Goal: Task Accomplishment & Management: Use online tool/utility

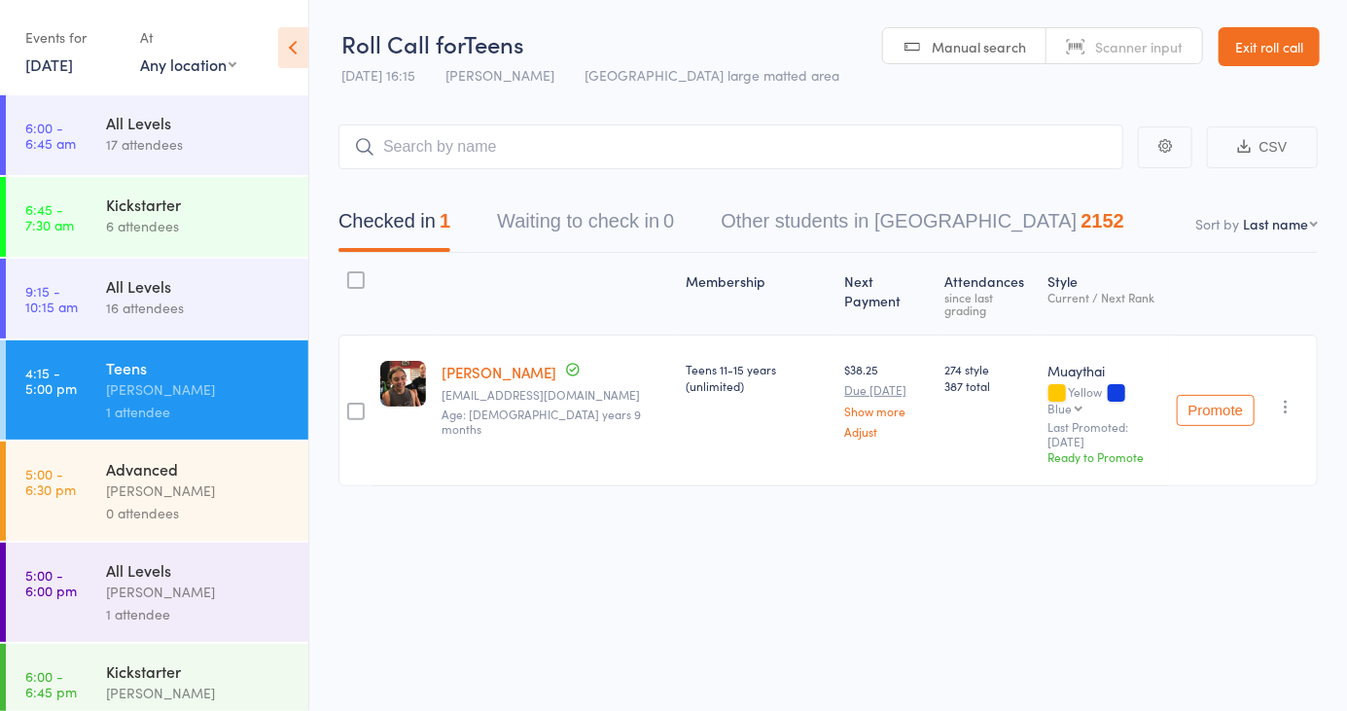
click at [403, 148] on input "search" at bounding box center [730, 146] width 785 height 45
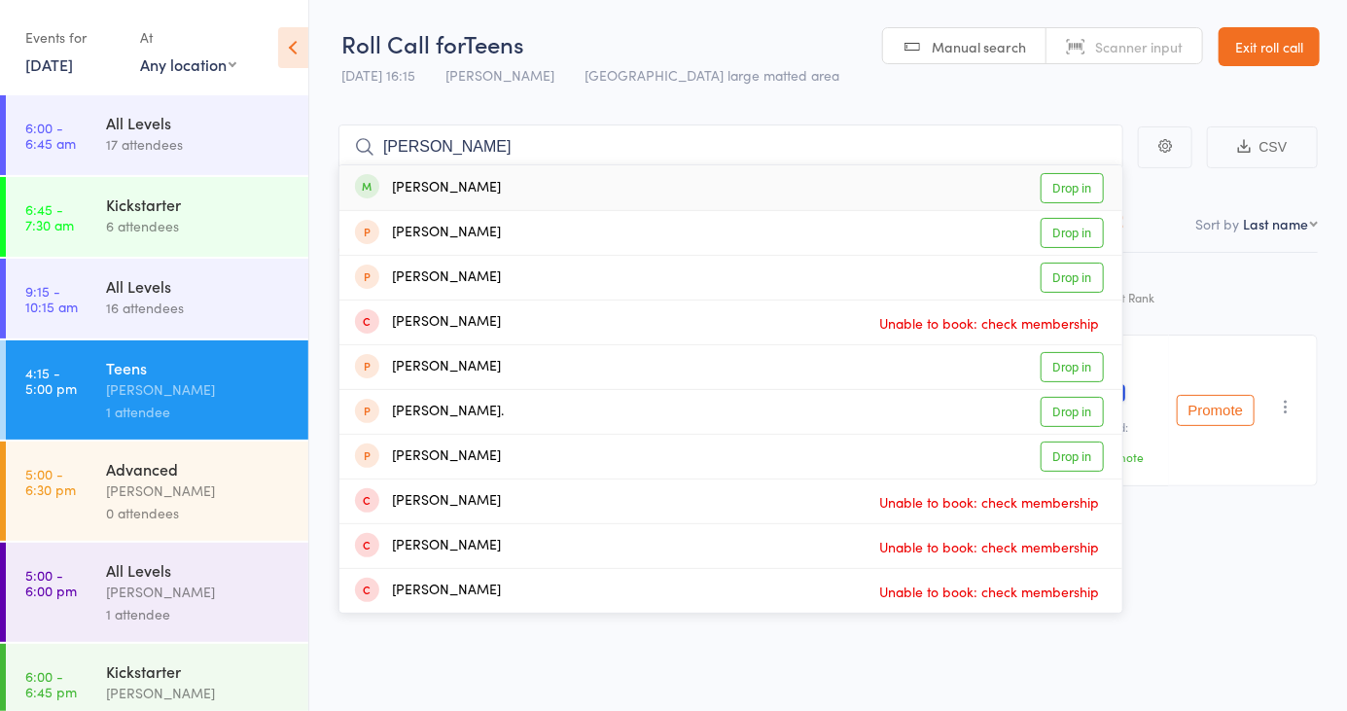
type input "[PERSON_NAME]"
click at [1066, 194] on link "Drop in" at bounding box center [1071, 188] width 63 height 30
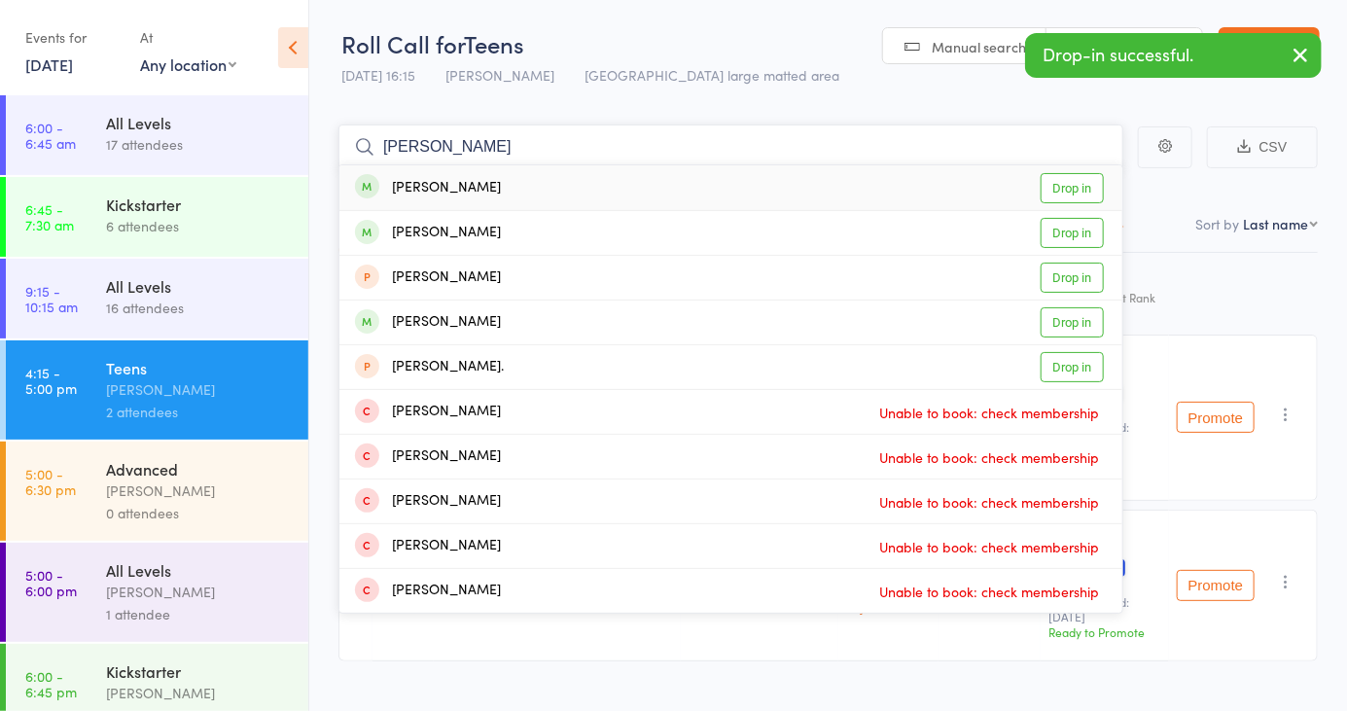
type input "[PERSON_NAME]"
click at [1091, 196] on link "Drop in" at bounding box center [1071, 188] width 63 height 30
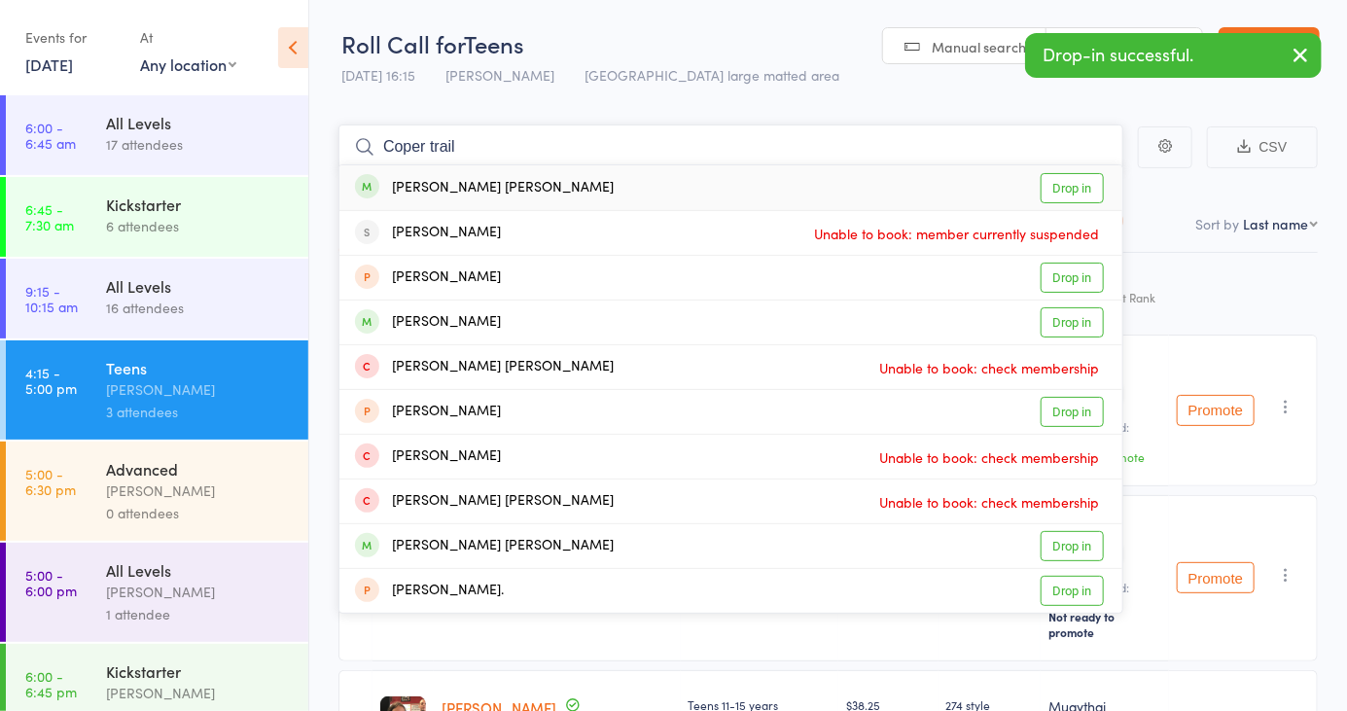
type input "Coper trail"
click at [1074, 194] on link "Drop in" at bounding box center [1071, 188] width 63 height 30
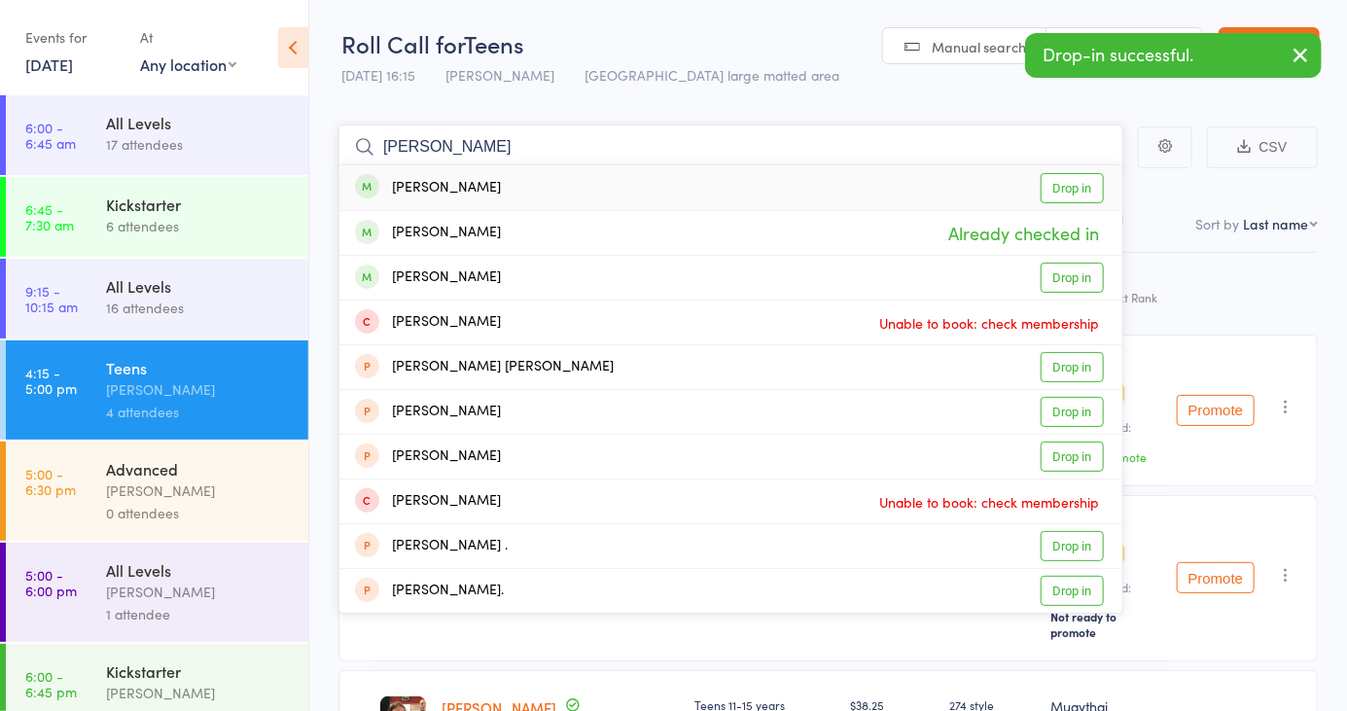
type input "[PERSON_NAME]"
click at [1079, 185] on link "Drop in" at bounding box center [1071, 188] width 63 height 30
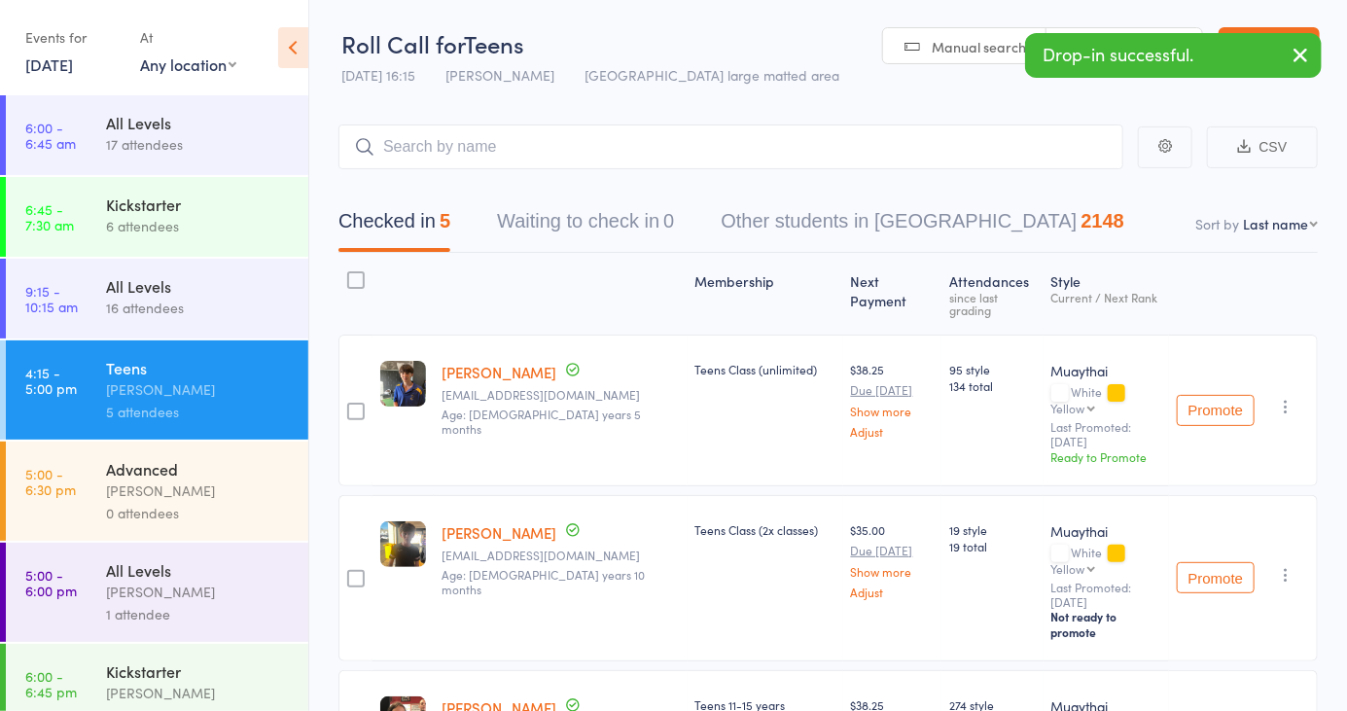
click at [988, 61] on link "Manual search" at bounding box center [964, 46] width 163 height 37
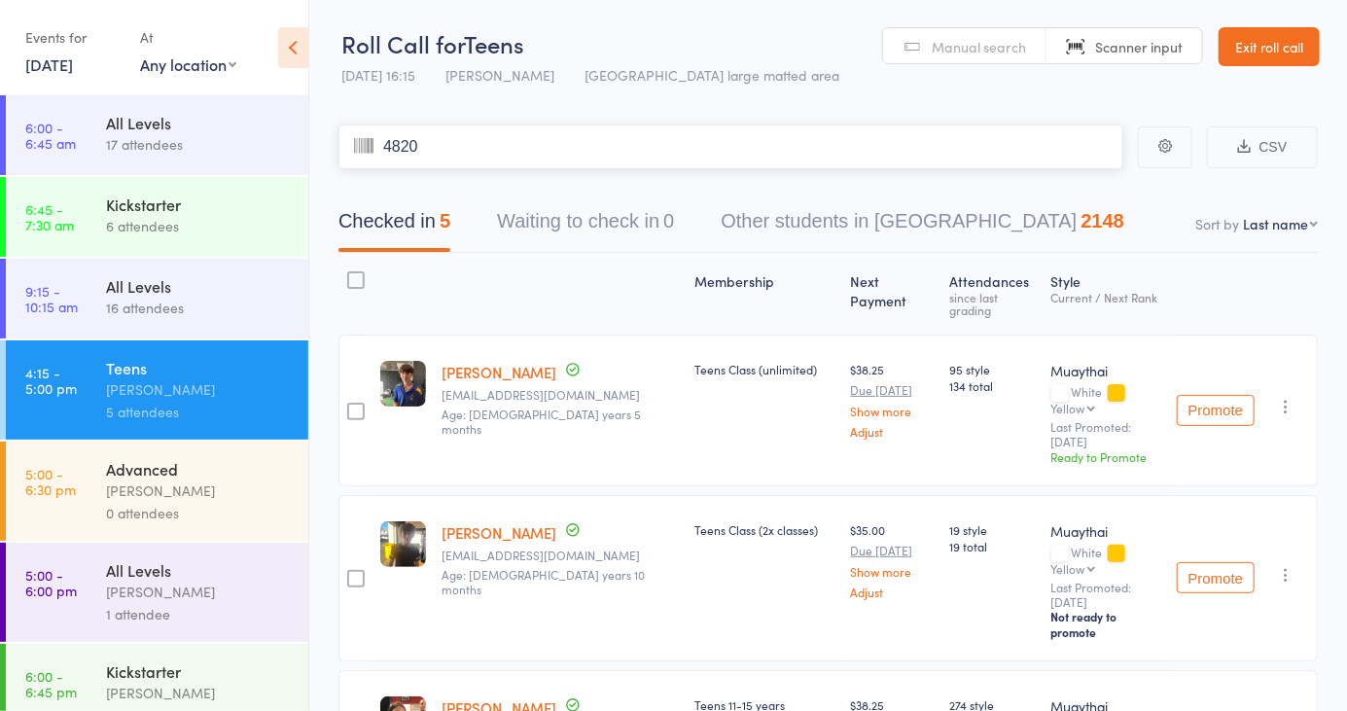
type input "4820"
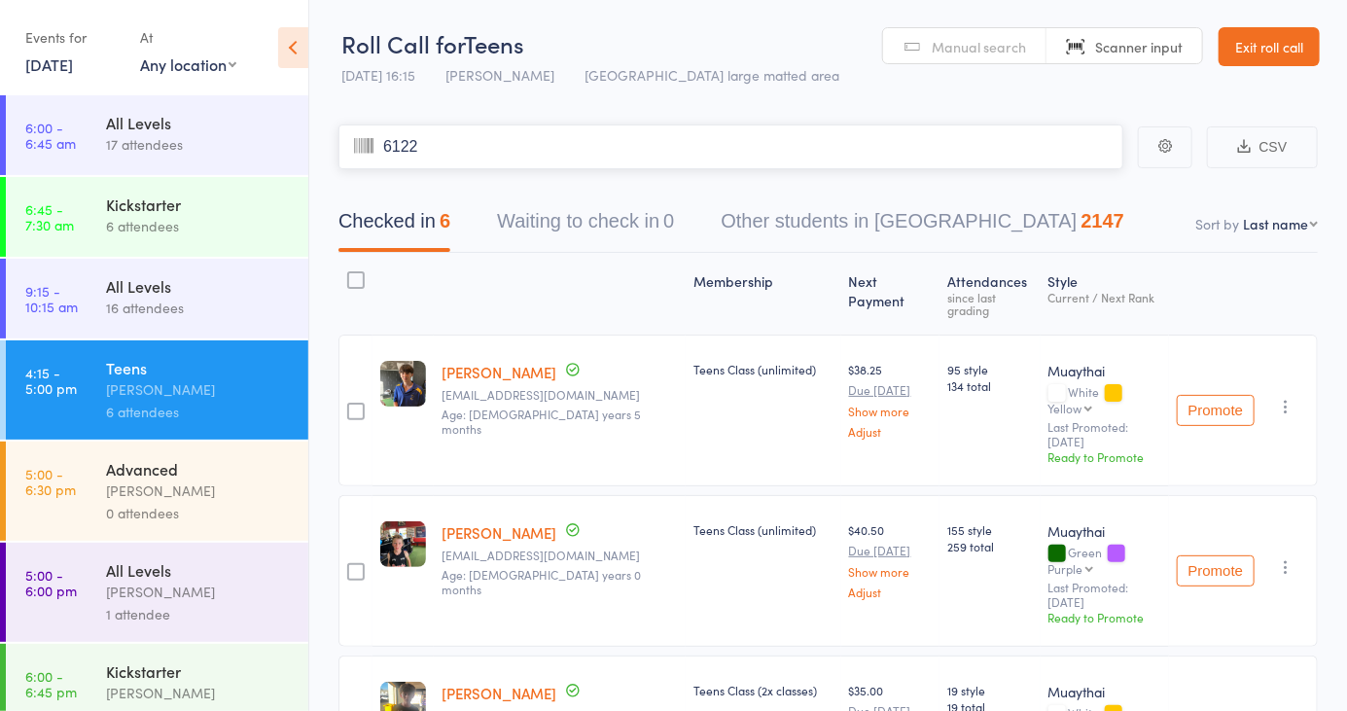
type input "6122"
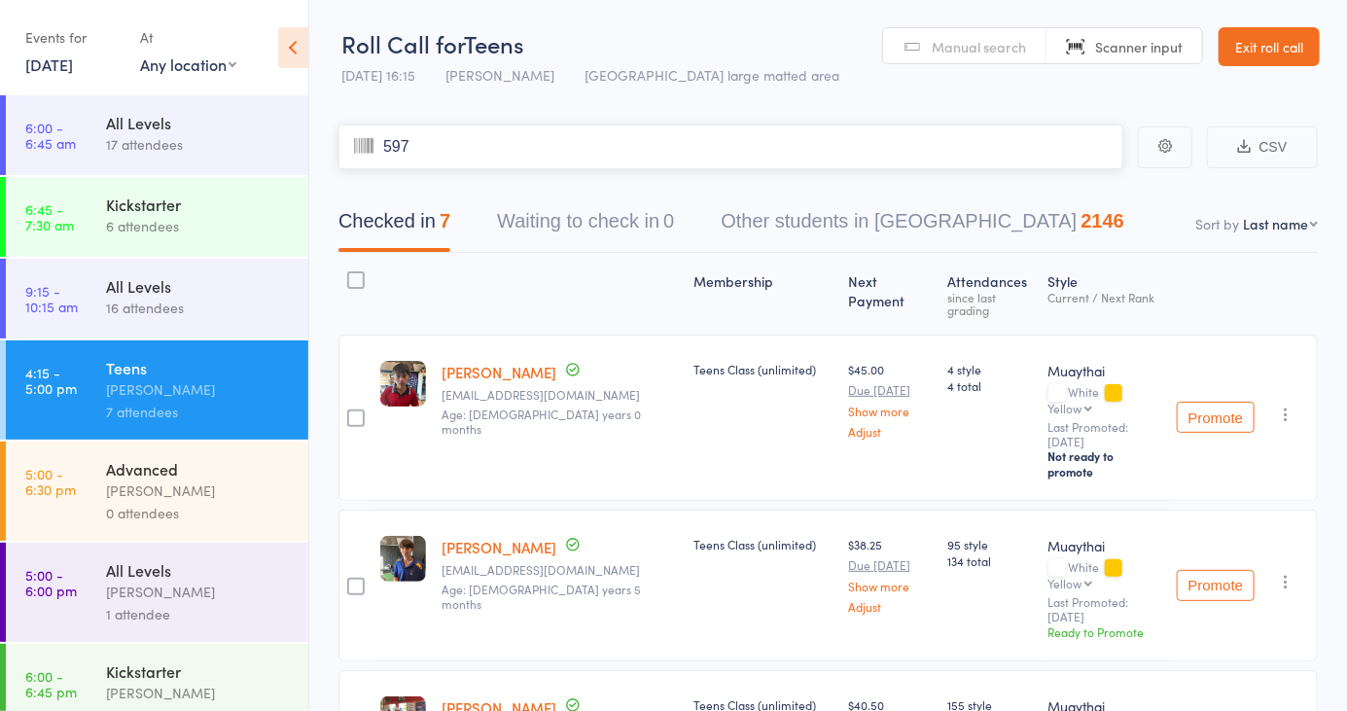
type input "5979"
type input "5542"
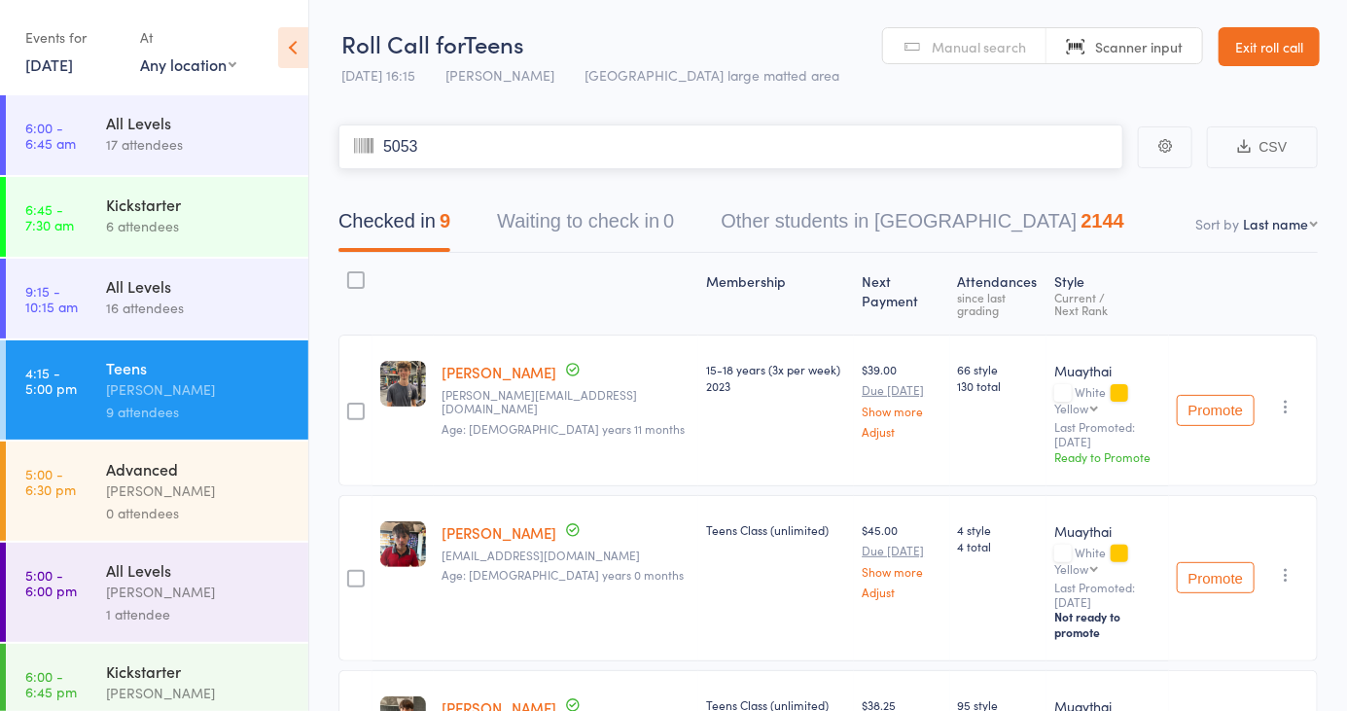
type input "5053"
click at [982, 62] on link "Manual search" at bounding box center [964, 46] width 163 height 37
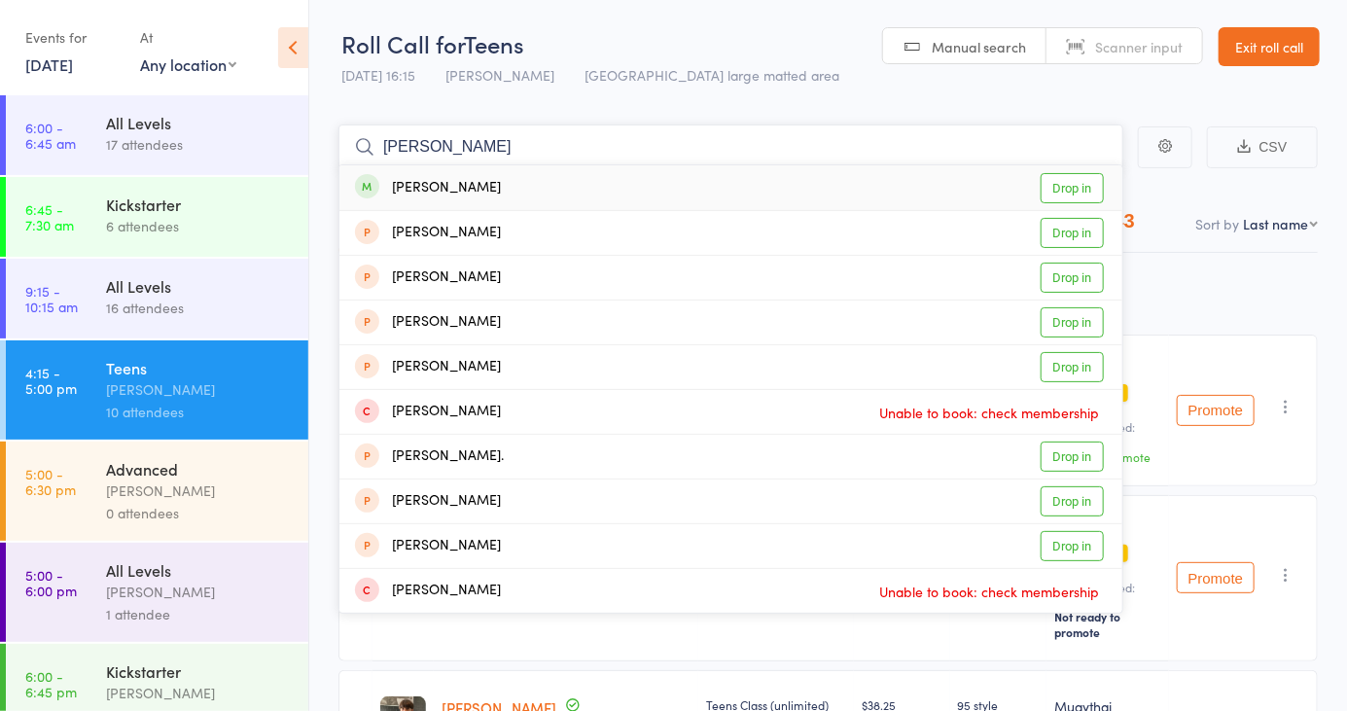
type input "[PERSON_NAME]"
click at [1096, 183] on link "Drop in" at bounding box center [1071, 188] width 63 height 30
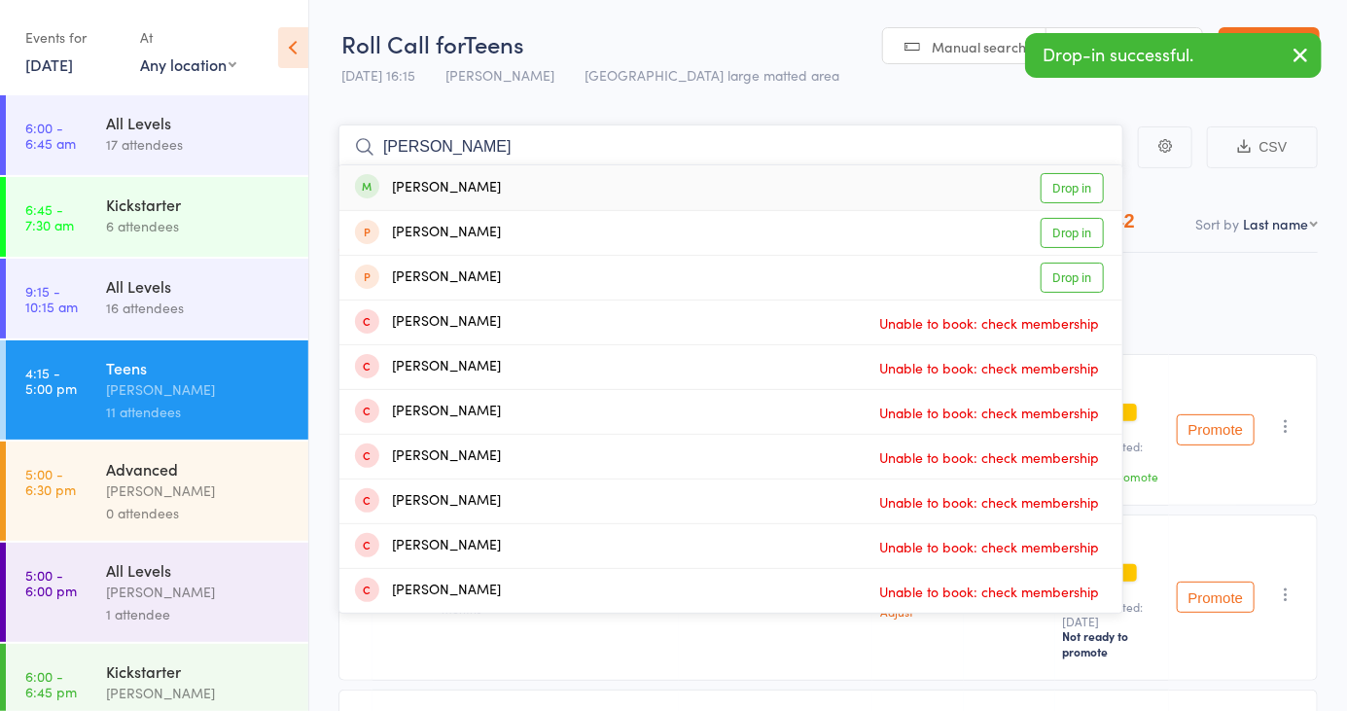
type input "[PERSON_NAME]"
click at [1081, 188] on link "Drop in" at bounding box center [1071, 188] width 63 height 30
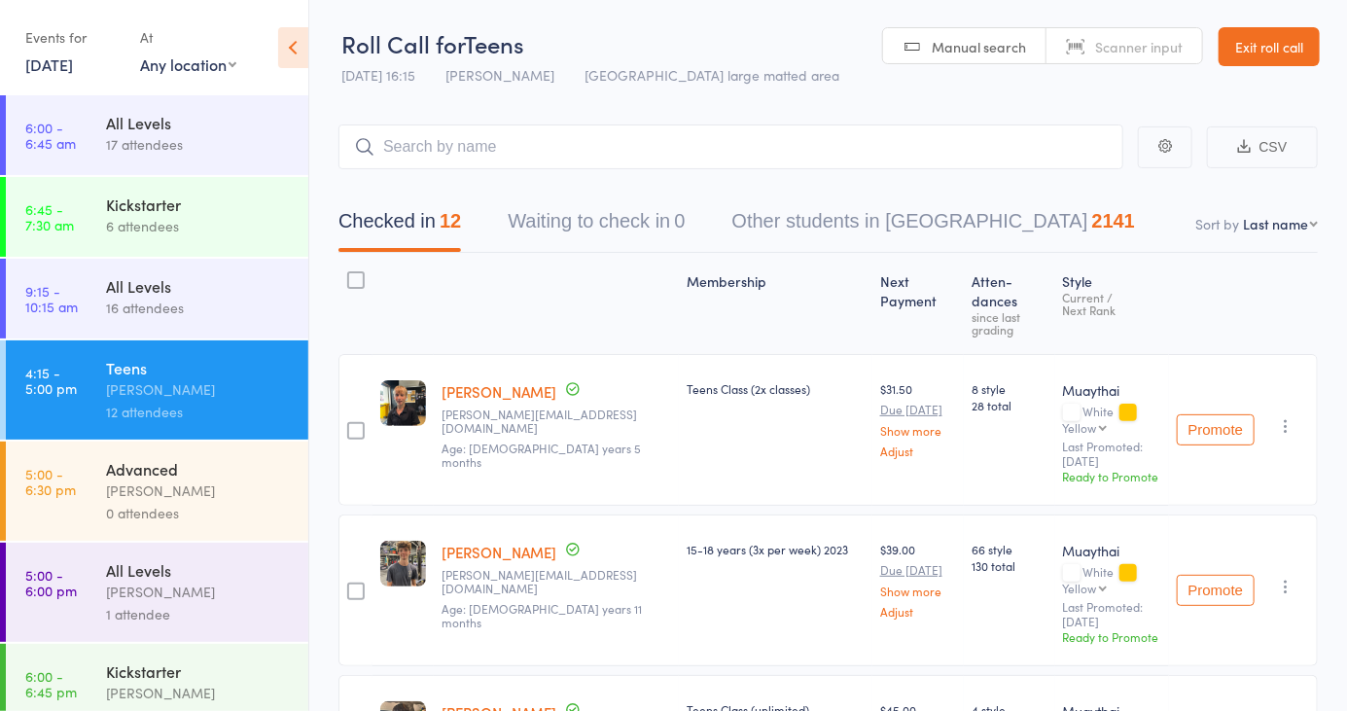
click at [1279, 230] on select "First name Last name Birthday [DATE]? Behind on payments? Check in time Next pa…" at bounding box center [1280, 223] width 75 height 19
select select "4"
click at [1243, 214] on select "First name Last name Birthday [DATE]? Behind on payments? Check in time Next pa…" at bounding box center [1280, 223] width 75 height 19
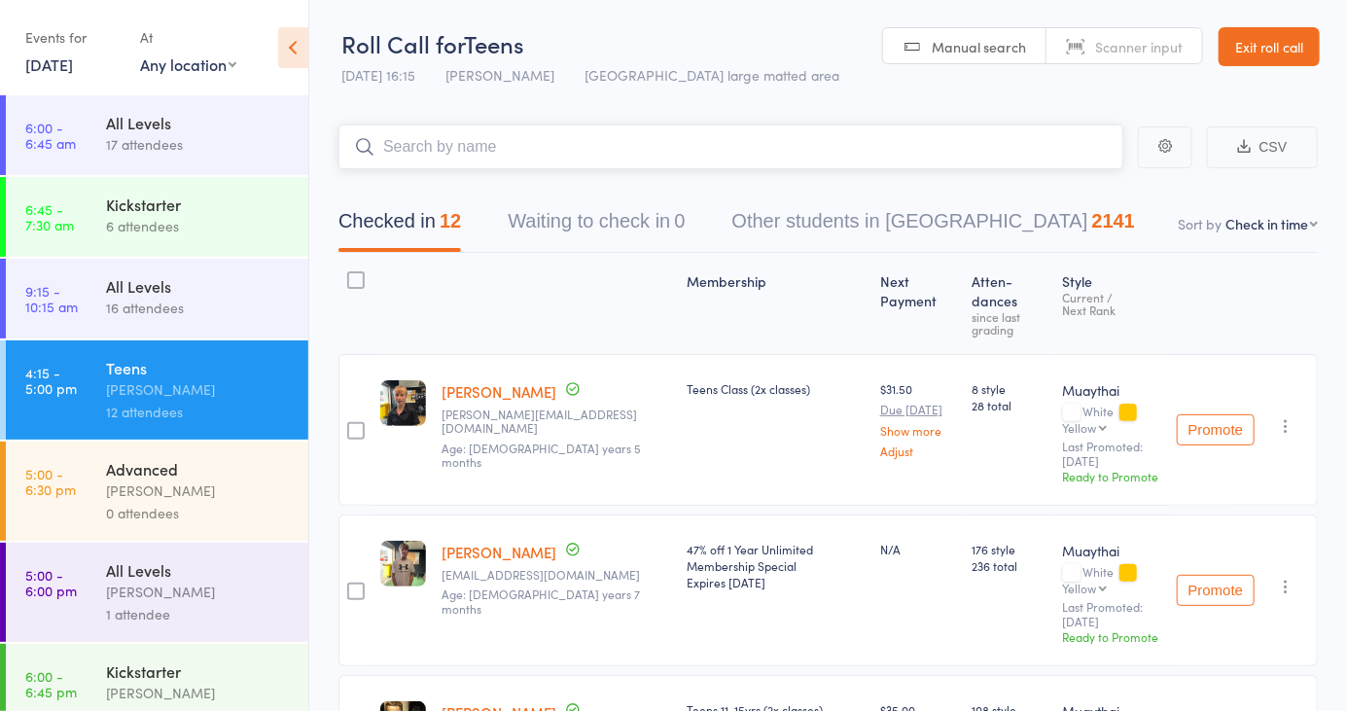
click at [603, 146] on input "search" at bounding box center [730, 146] width 785 height 45
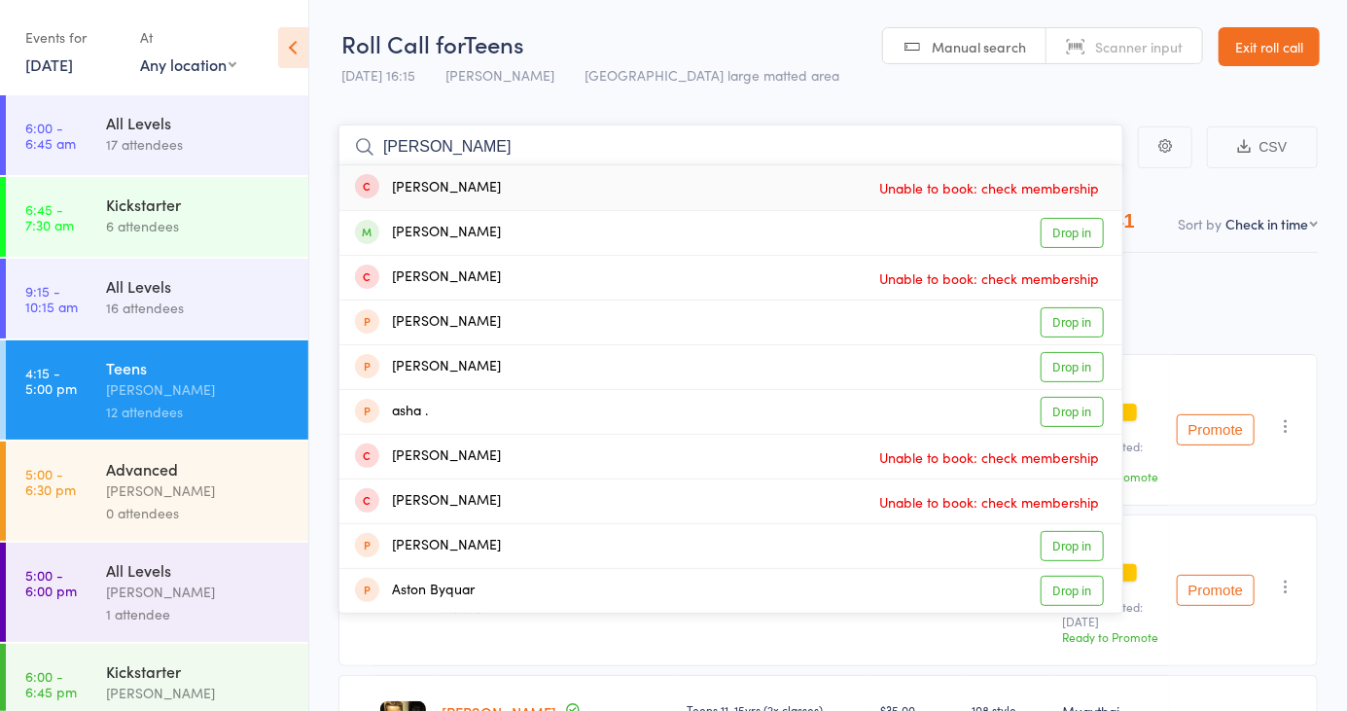
type input "[PERSON_NAME]"
click at [1087, 237] on link "Drop in" at bounding box center [1071, 233] width 63 height 30
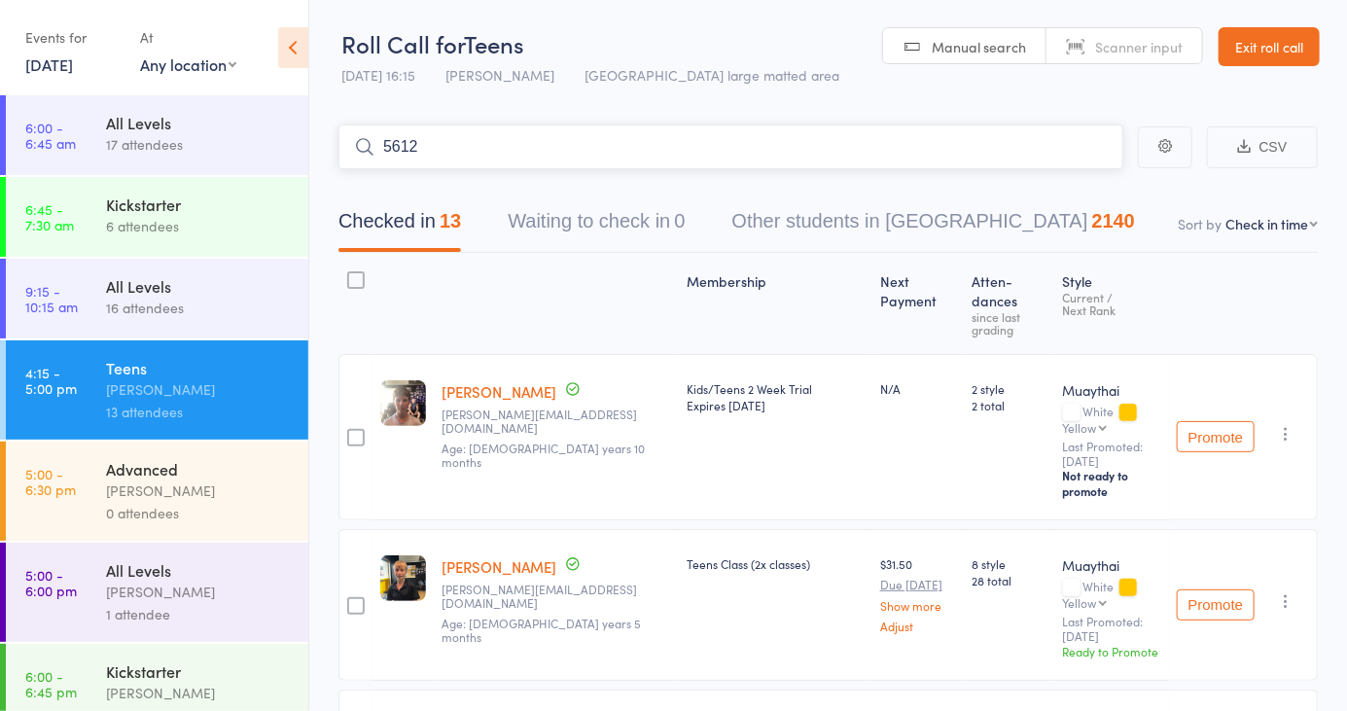
type input "5612"
click at [1060, 191] on link "Drop in" at bounding box center [1071, 188] width 63 height 30
click at [971, 61] on link "Manual search" at bounding box center [964, 46] width 163 height 37
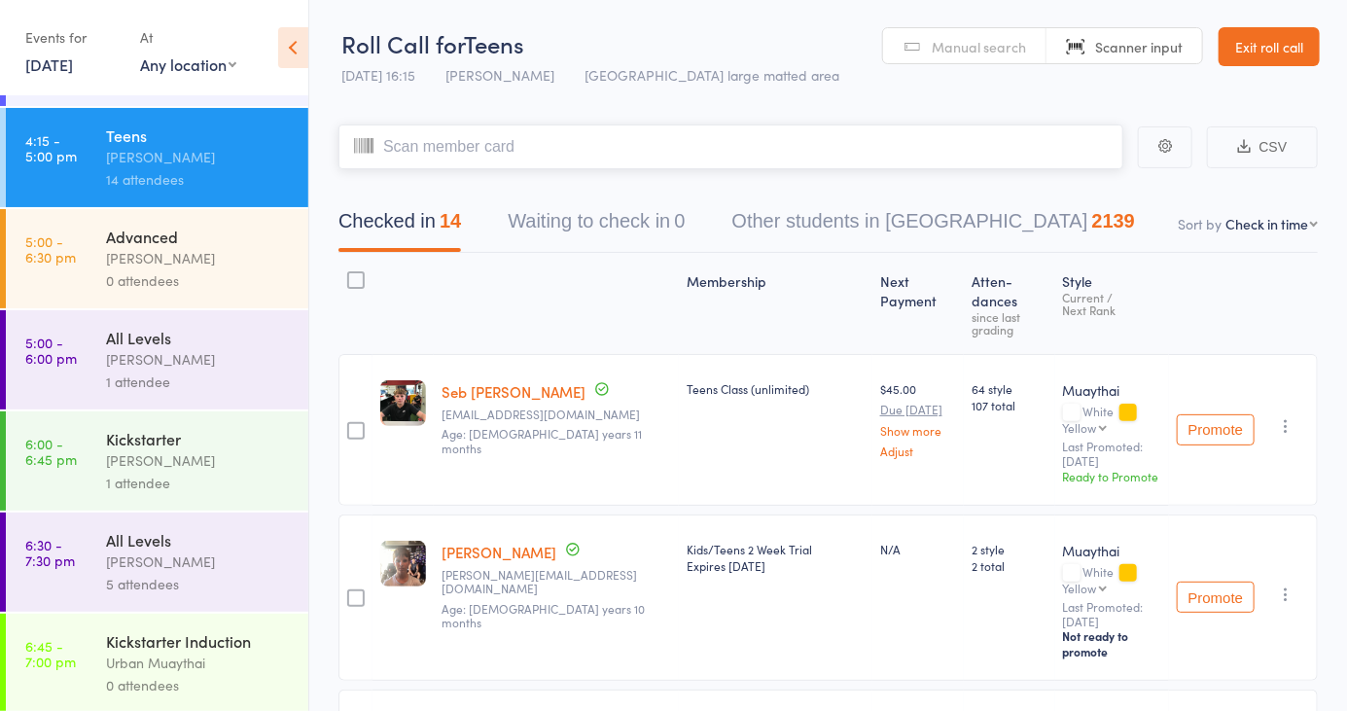
scroll to position [239, 0]
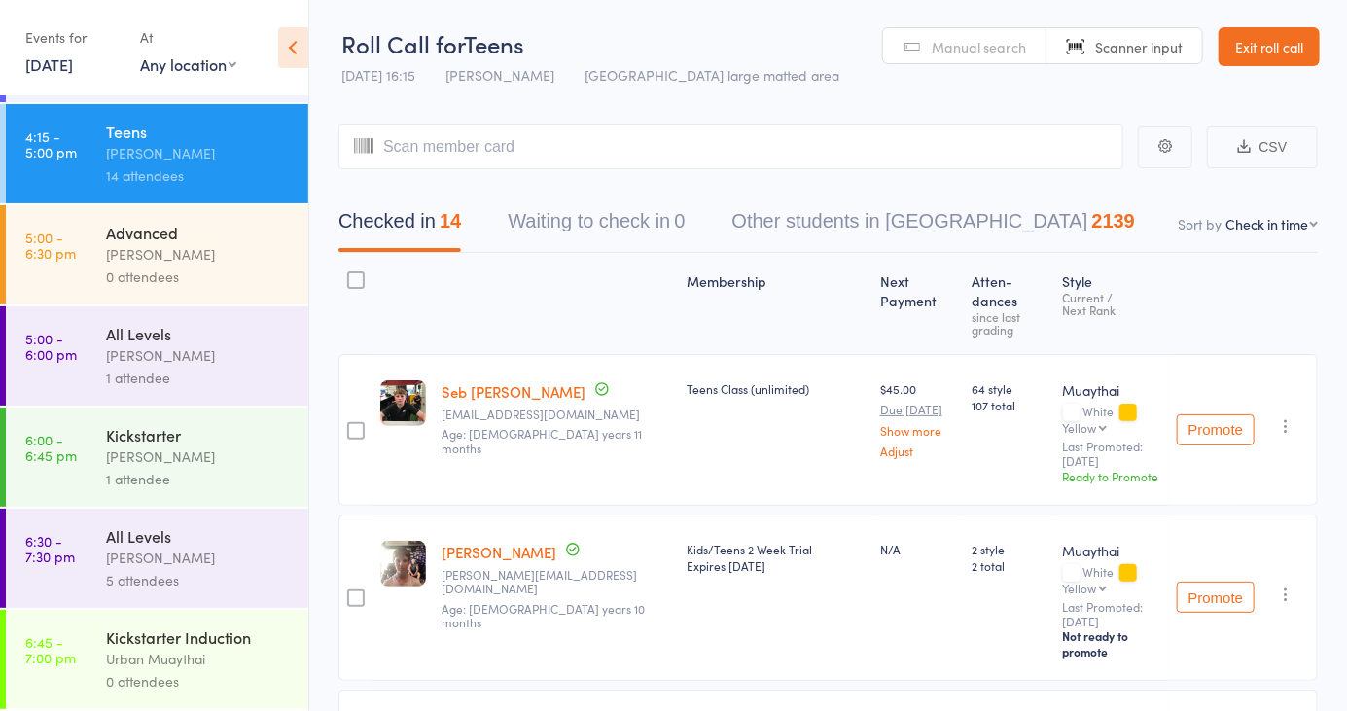
click at [107, 363] on div "[PERSON_NAME]" at bounding box center [199, 355] width 186 height 22
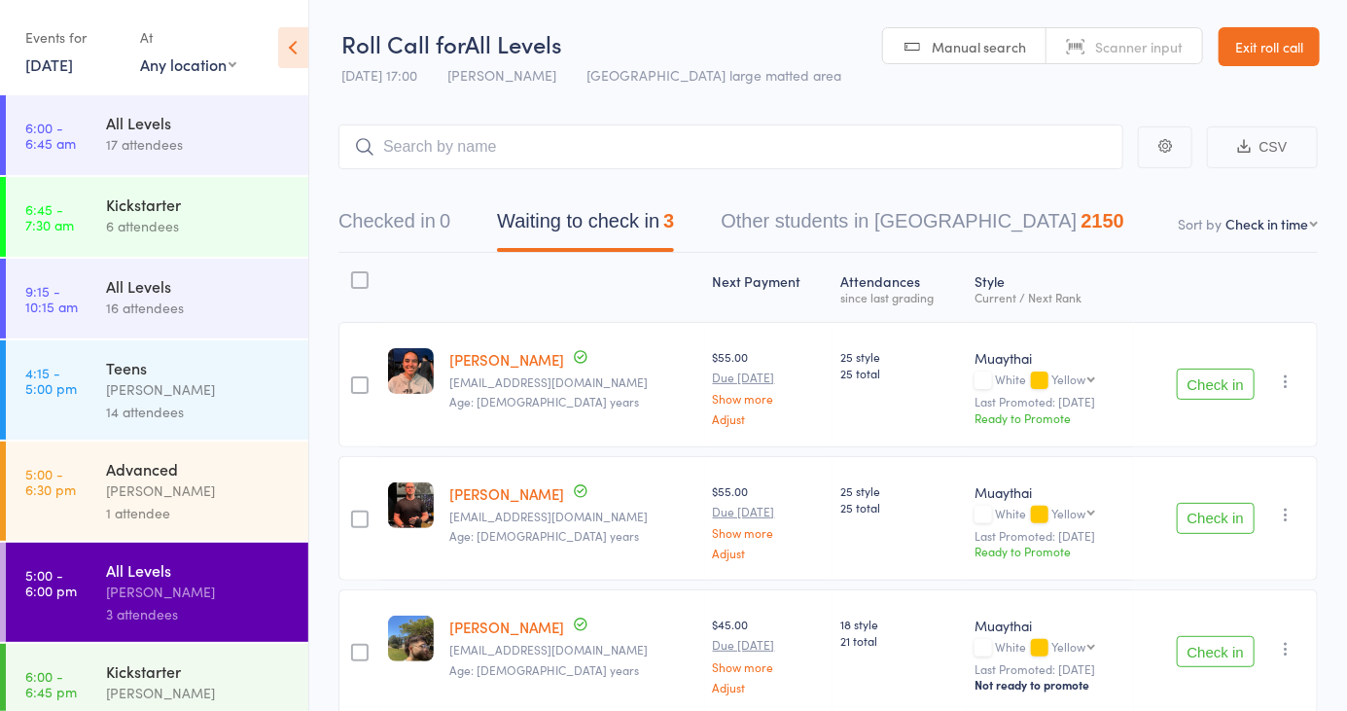
click at [983, 42] on span "Manual search" at bounding box center [979, 46] width 94 height 19
type input "6210"
click at [411, 225] on button "Checked in 1" at bounding box center [394, 226] width 112 height 52
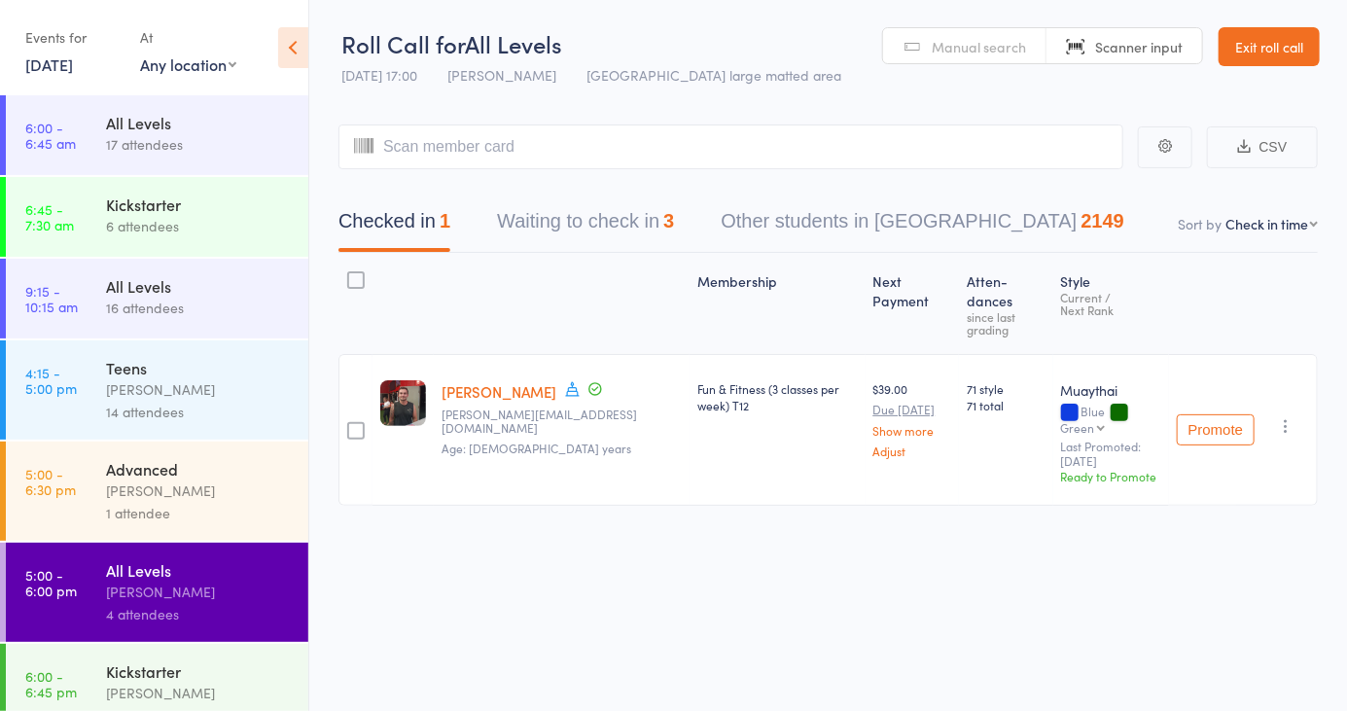
click at [564, 380] on icon at bounding box center [573, 389] width 18 height 18
click at [207, 478] on div "Advanced" at bounding box center [199, 468] width 186 height 21
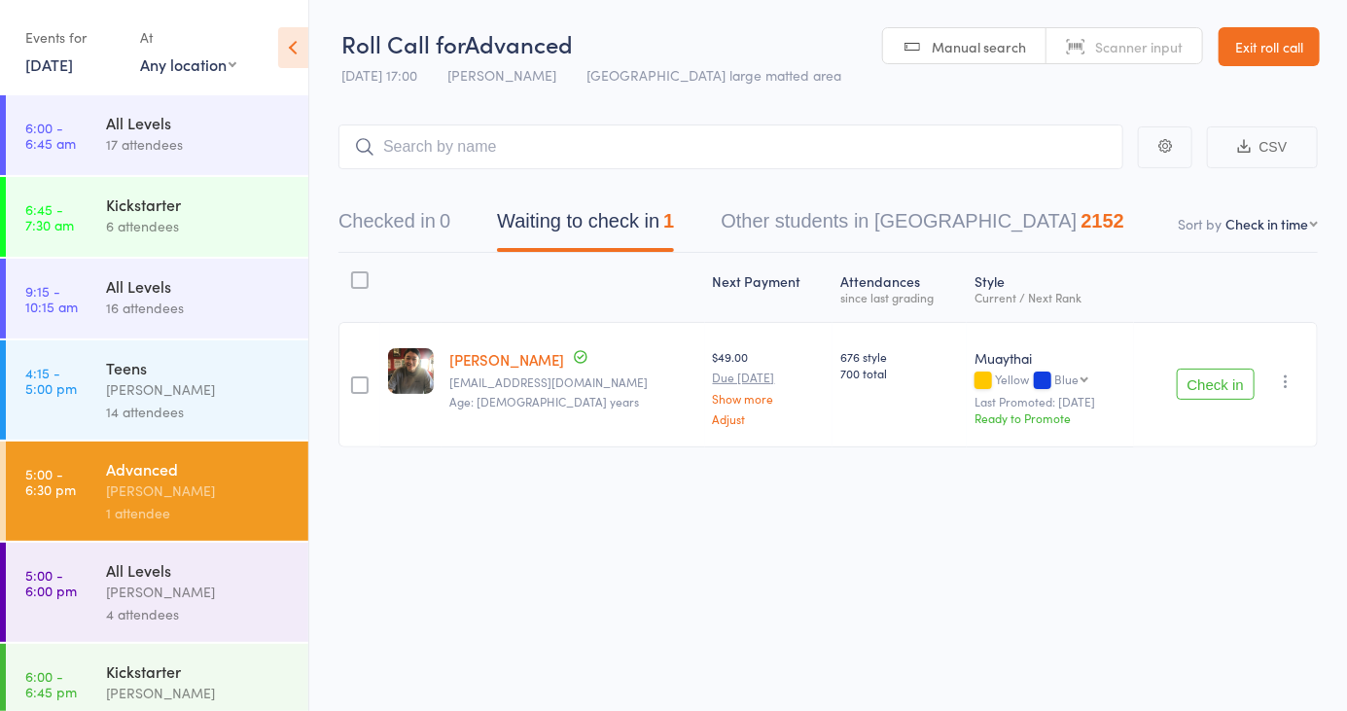
click at [978, 50] on span "Manual search" at bounding box center [979, 46] width 94 height 19
click at [438, 236] on button "Checked in 0" at bounding box center [394, 226] width 112 height 52
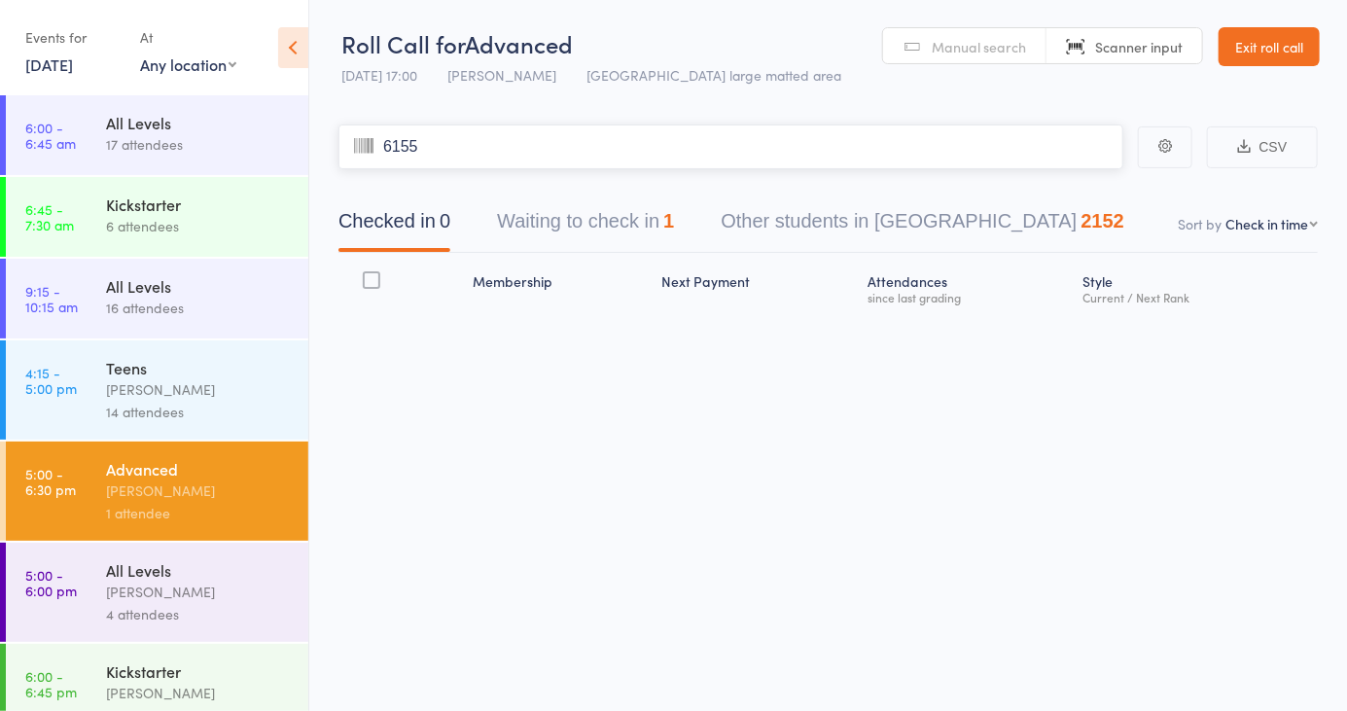
type input "6155"
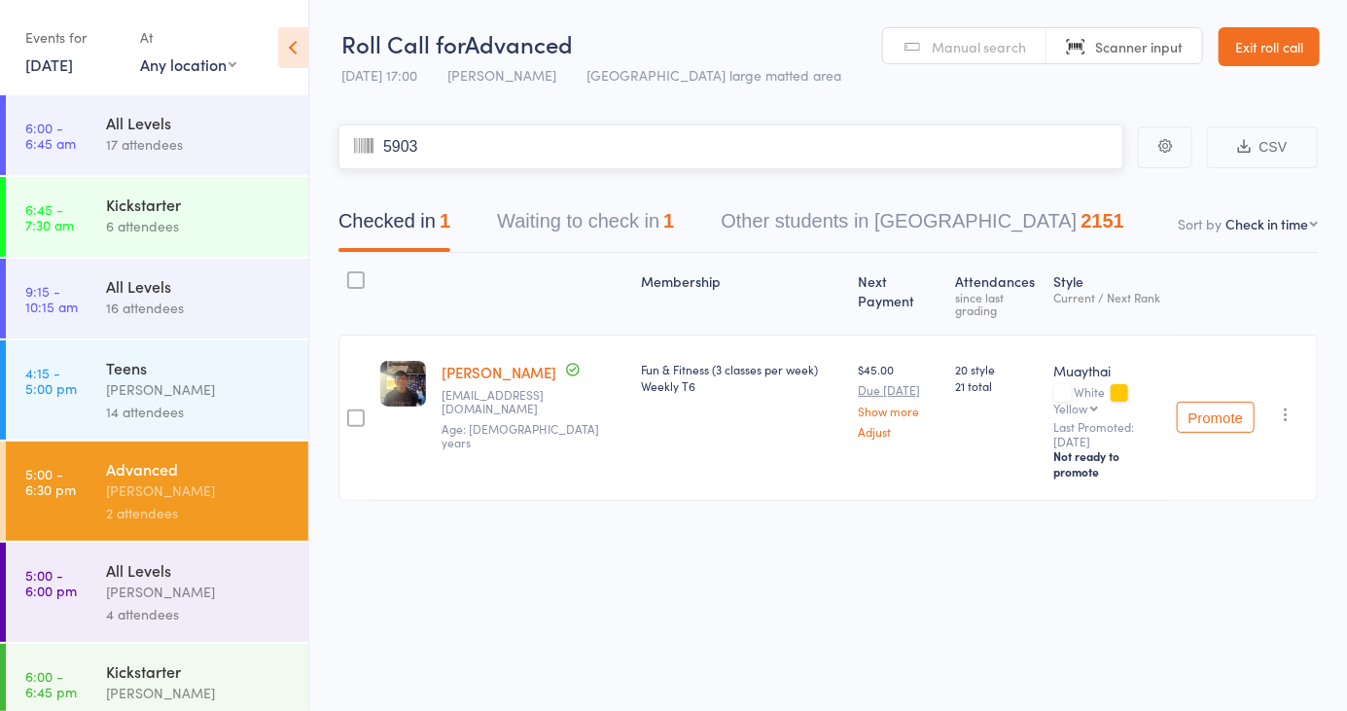
type input "5903"
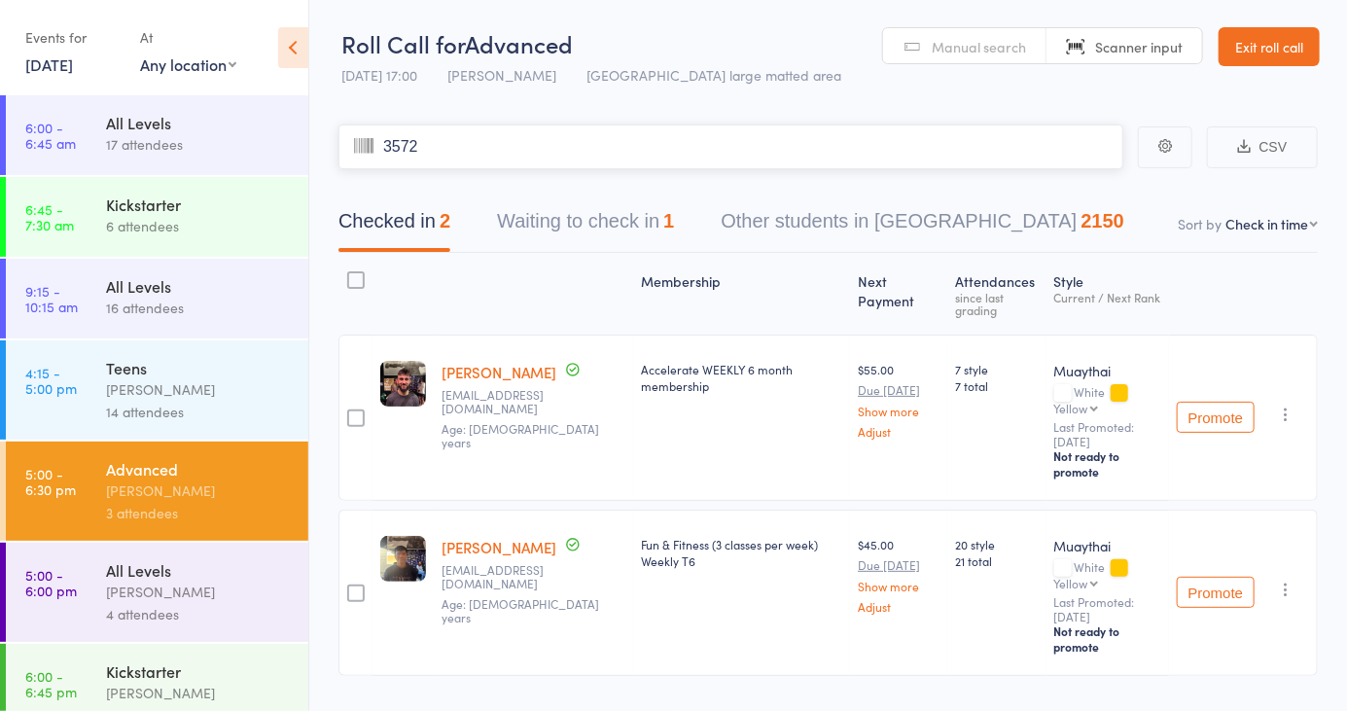
type input "3572"
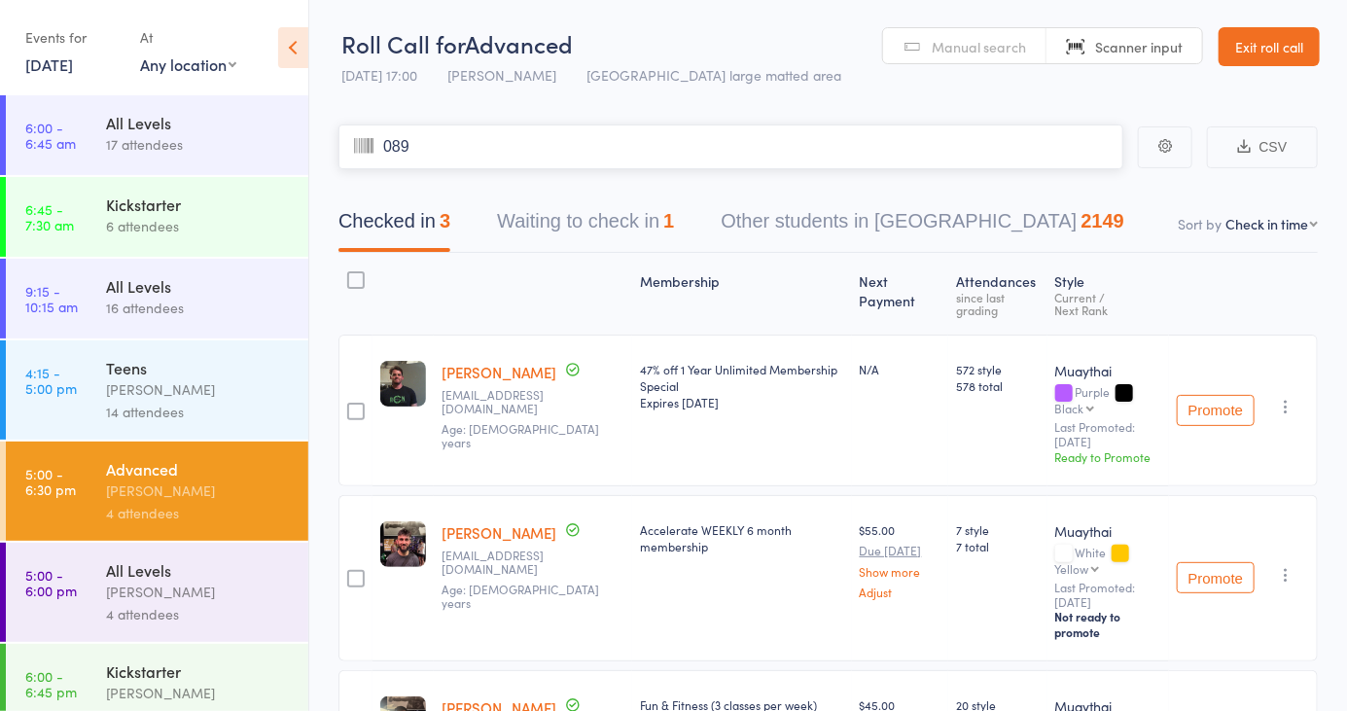
type input "0899"
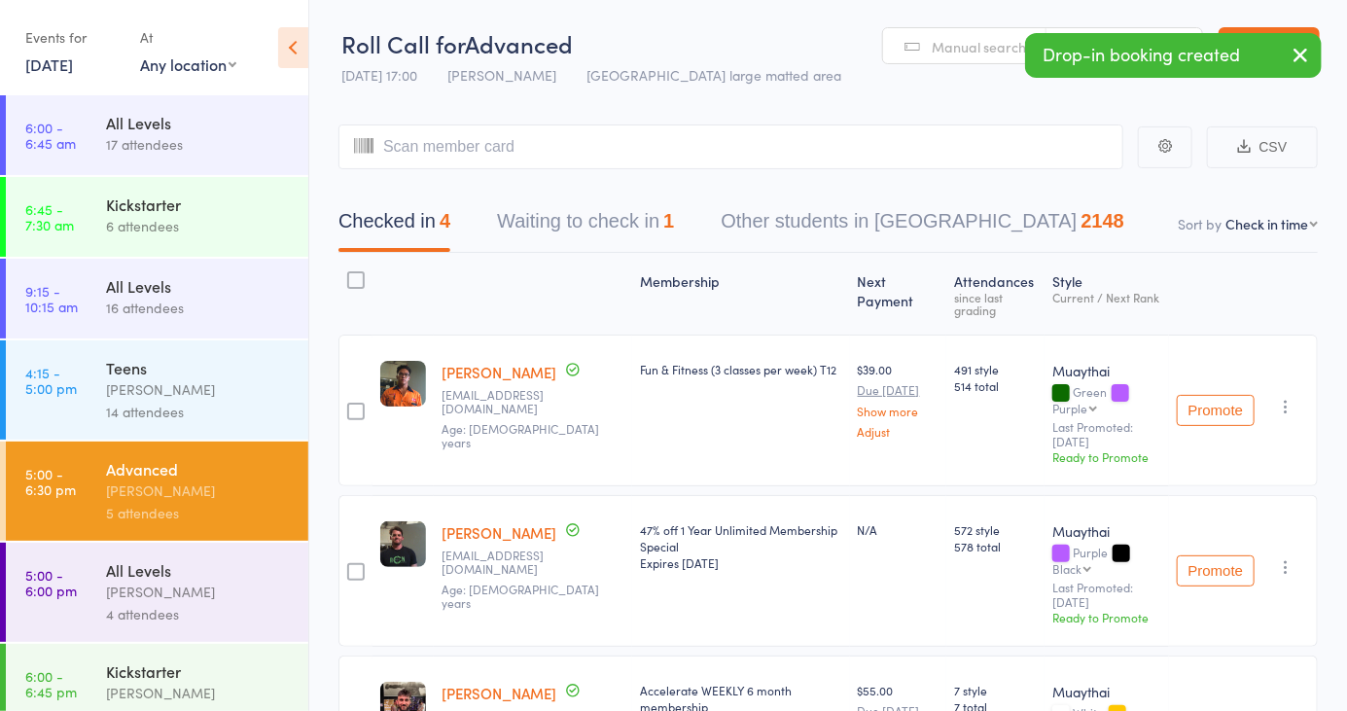
click at [932, 56] on link "Manual search" at bounding box center [964, 46] width 163 height 37
click at [409, 143] on input "search" at bounding box center [730, 146] width 785 height 45
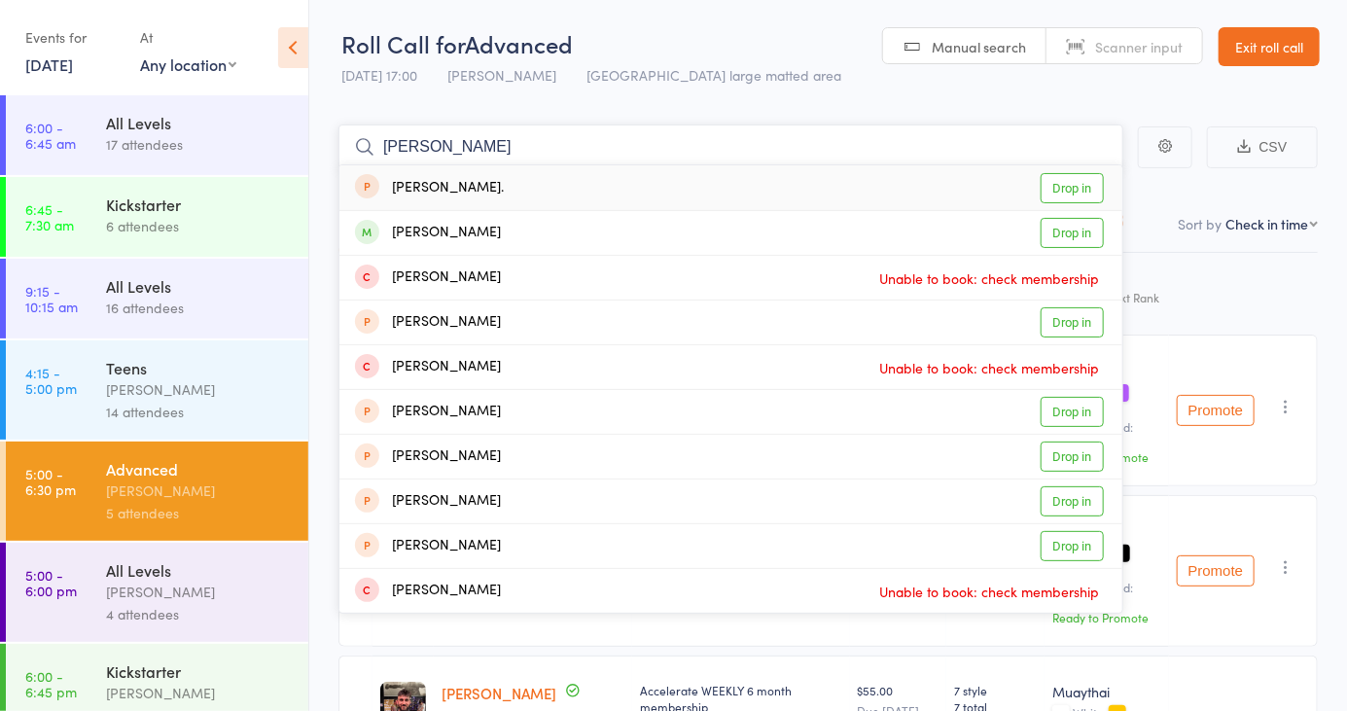
type input "[PERSON_NAME]"
click at [1077, 245] on link "Drop in" at bounding box center [1071, 233] width 63 height 30
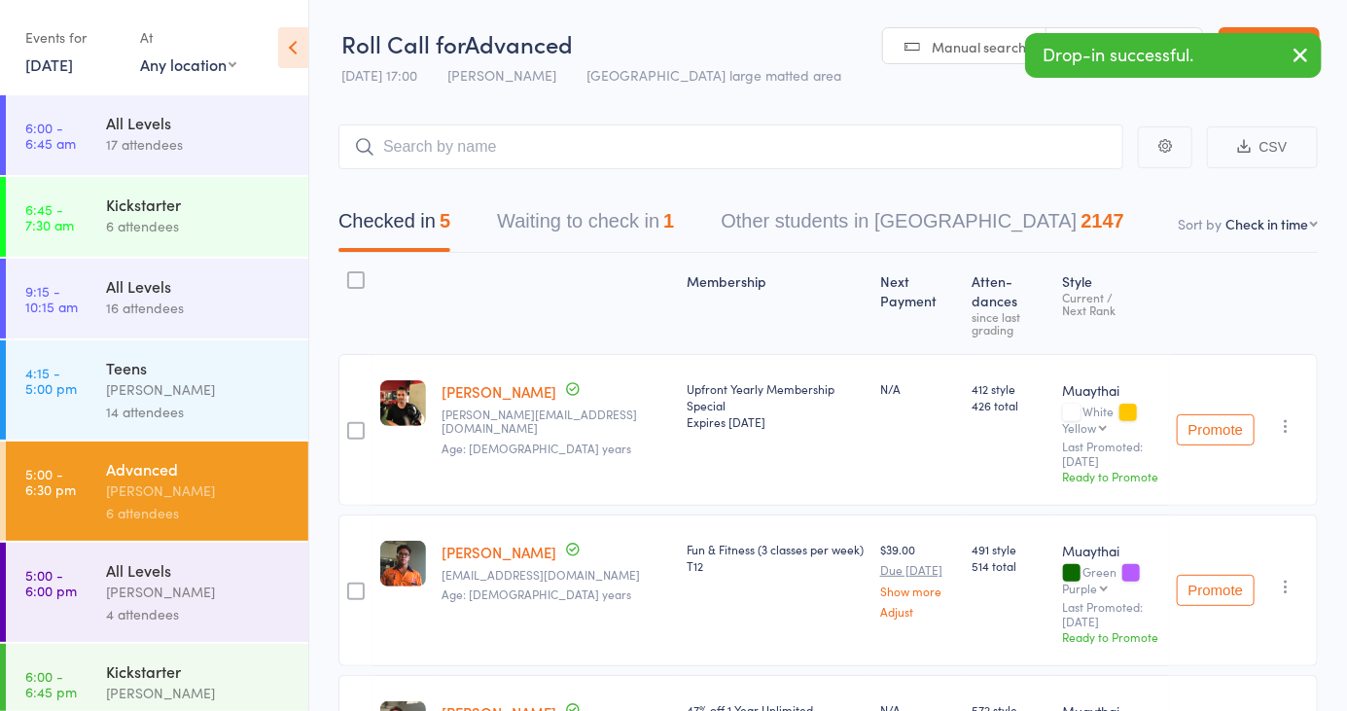
click at [931, 47] on link "Manual search" at bounding box center [964, 46] width 163 height 37
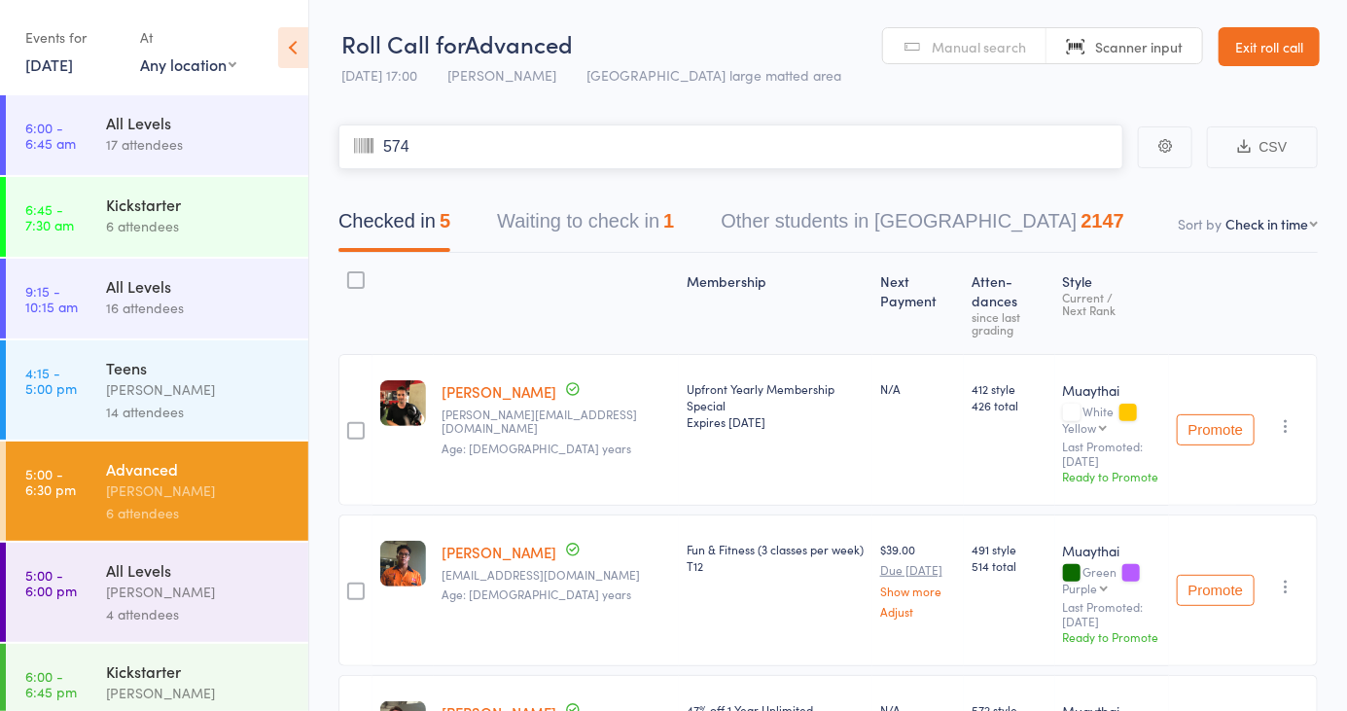
type input "5745"
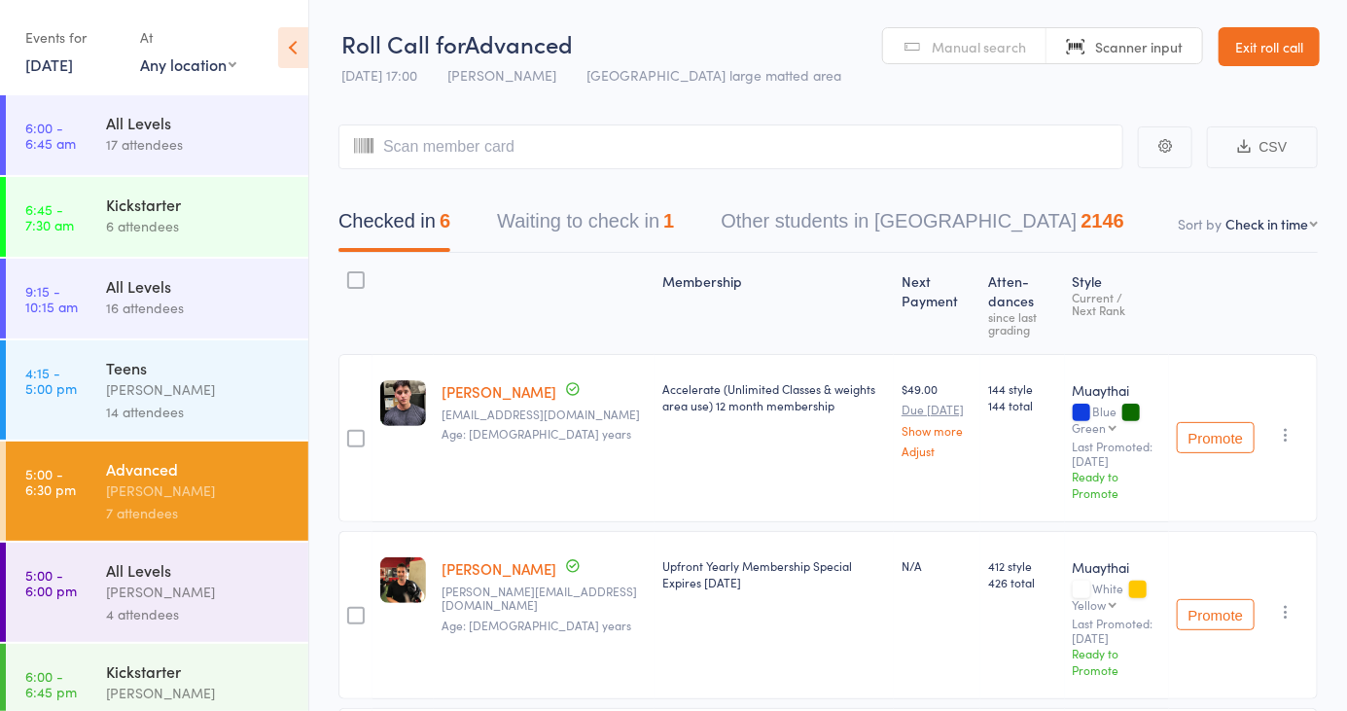
click at [999, 53] on span "Manual search" at bounding box center [979, 46] width 94 height 19
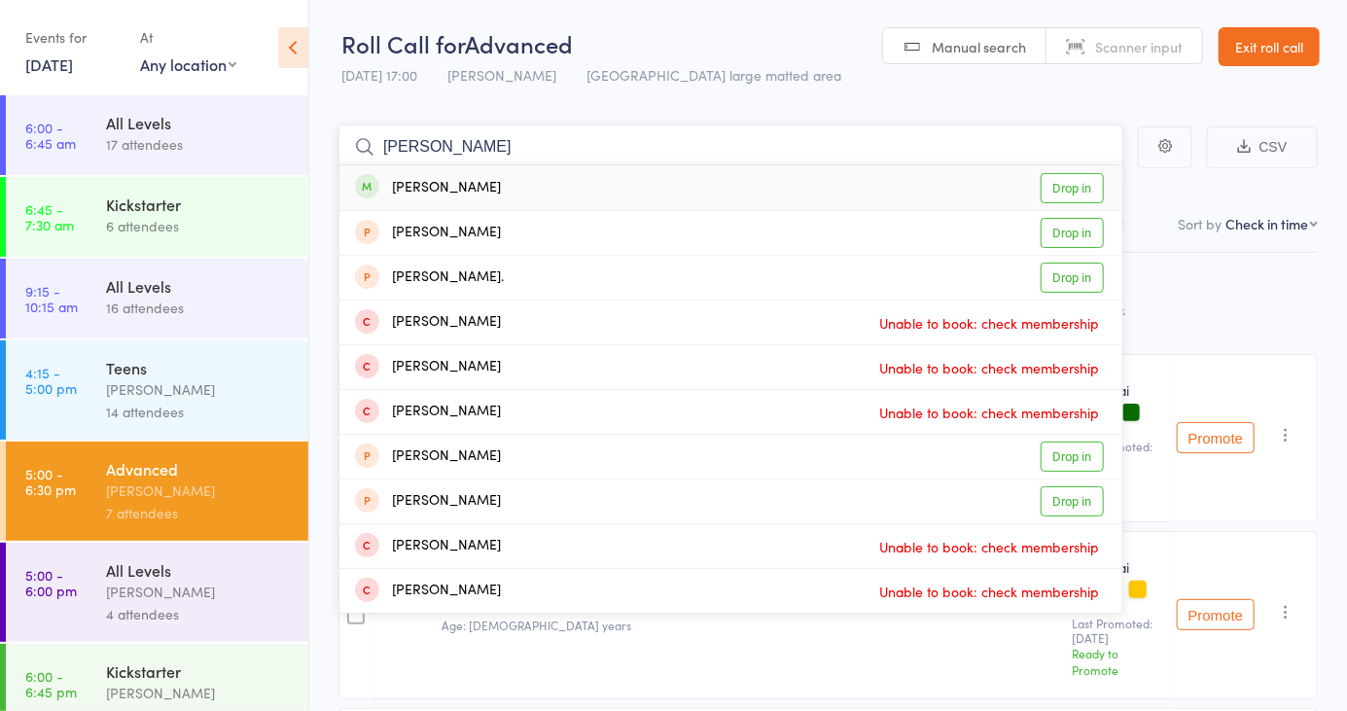
type input "[PERSON_NAME]"
click at [1086, 202] on link "Drop in" at bounding box center [1071, 188] width 63 height 30
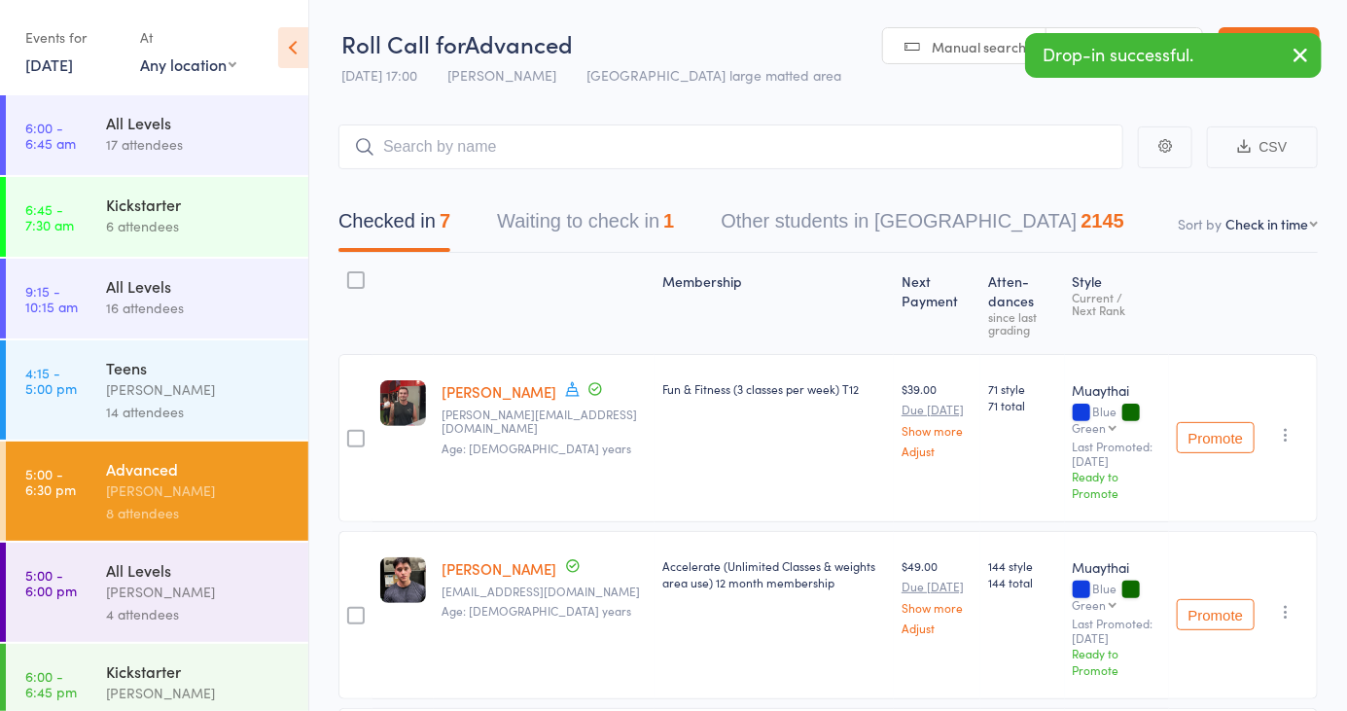
click at [965, 44] on span "Manual search" at bounding box center [979, 46] width 94 height 19
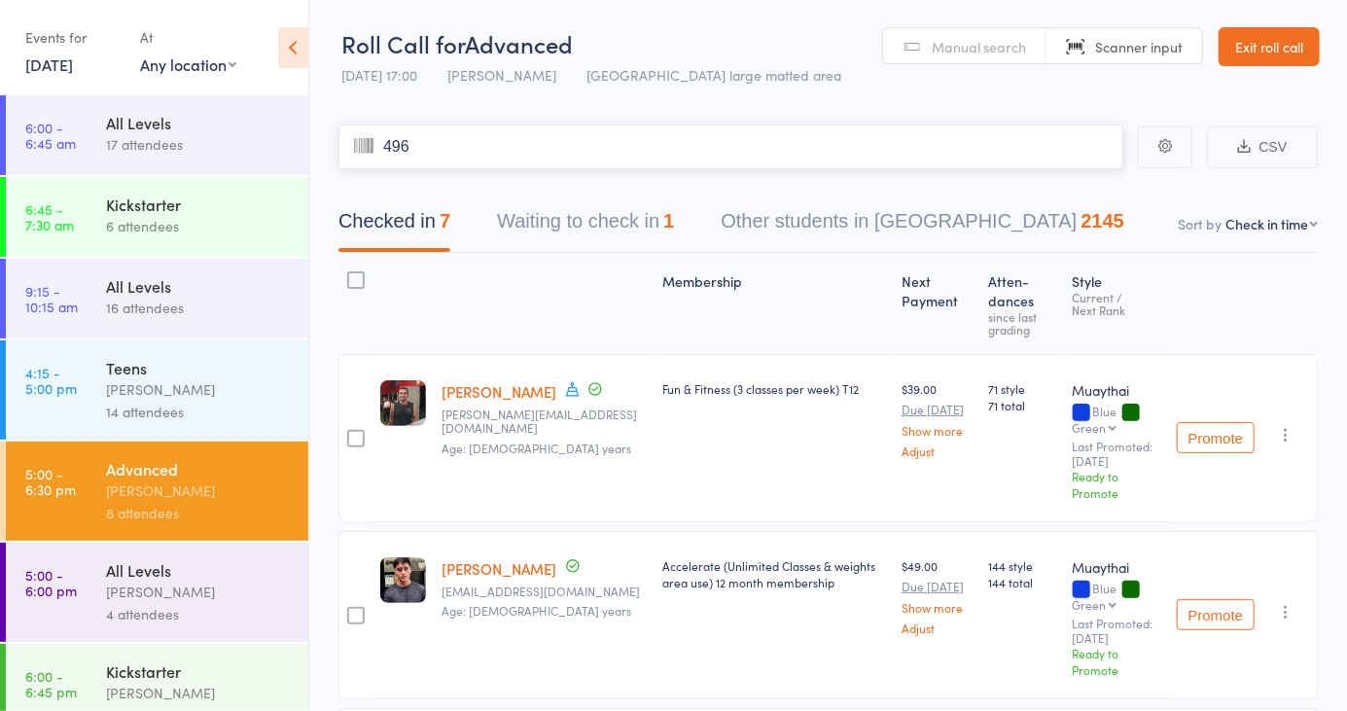
type input "4963"
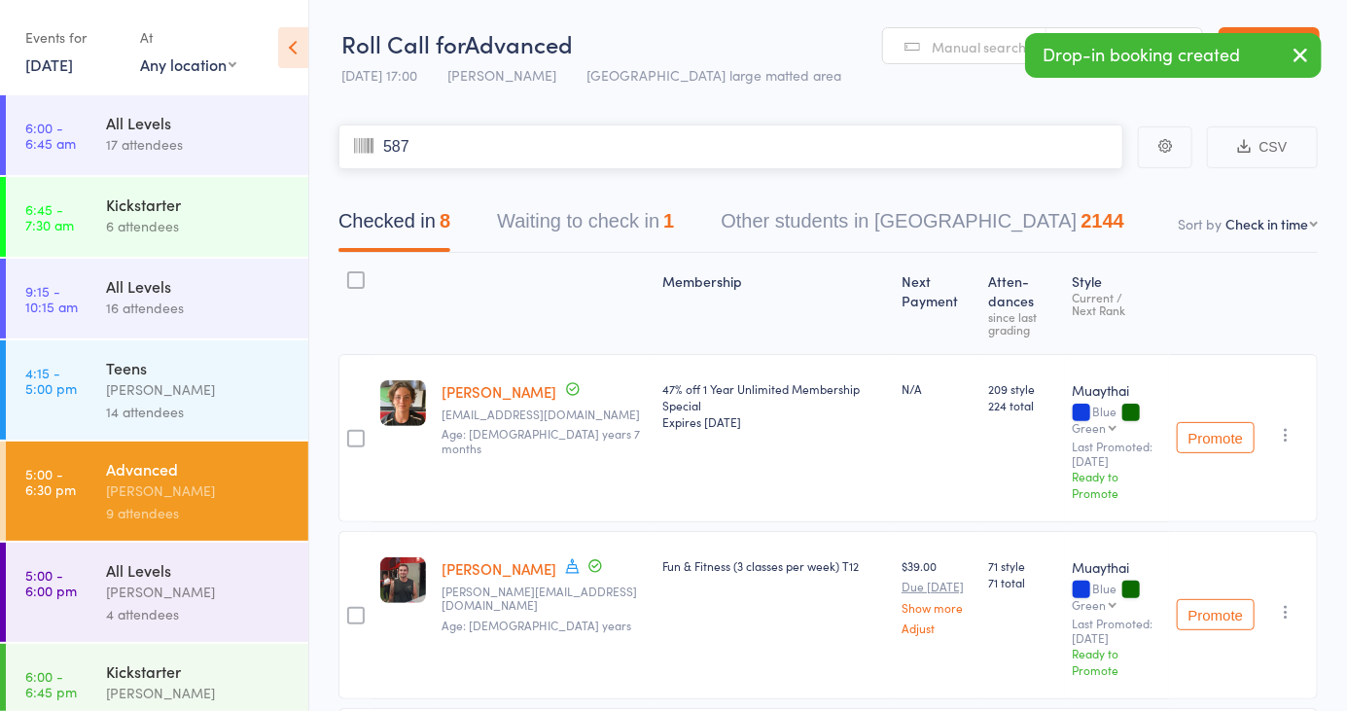
type input "5878"
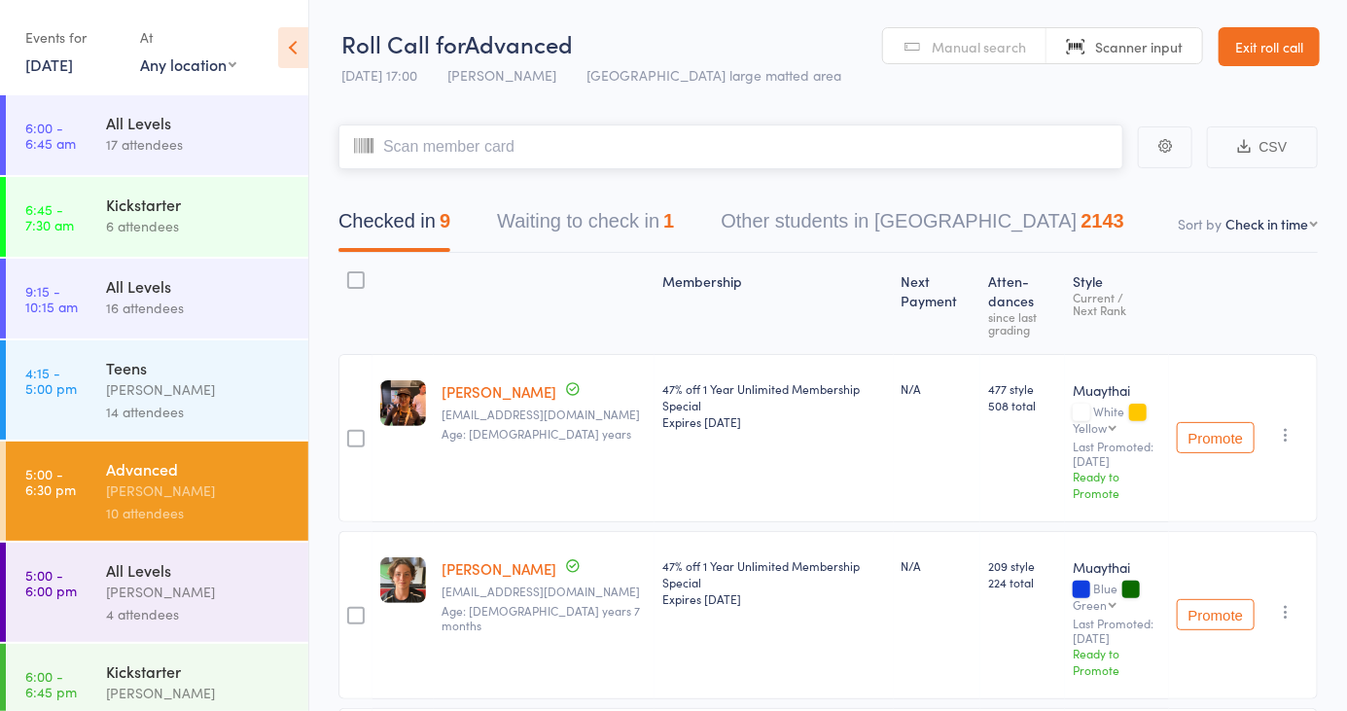
click at [544, 212] on button "Waiting to check in 1" at bounding box center [585, 226] width 177 height 52
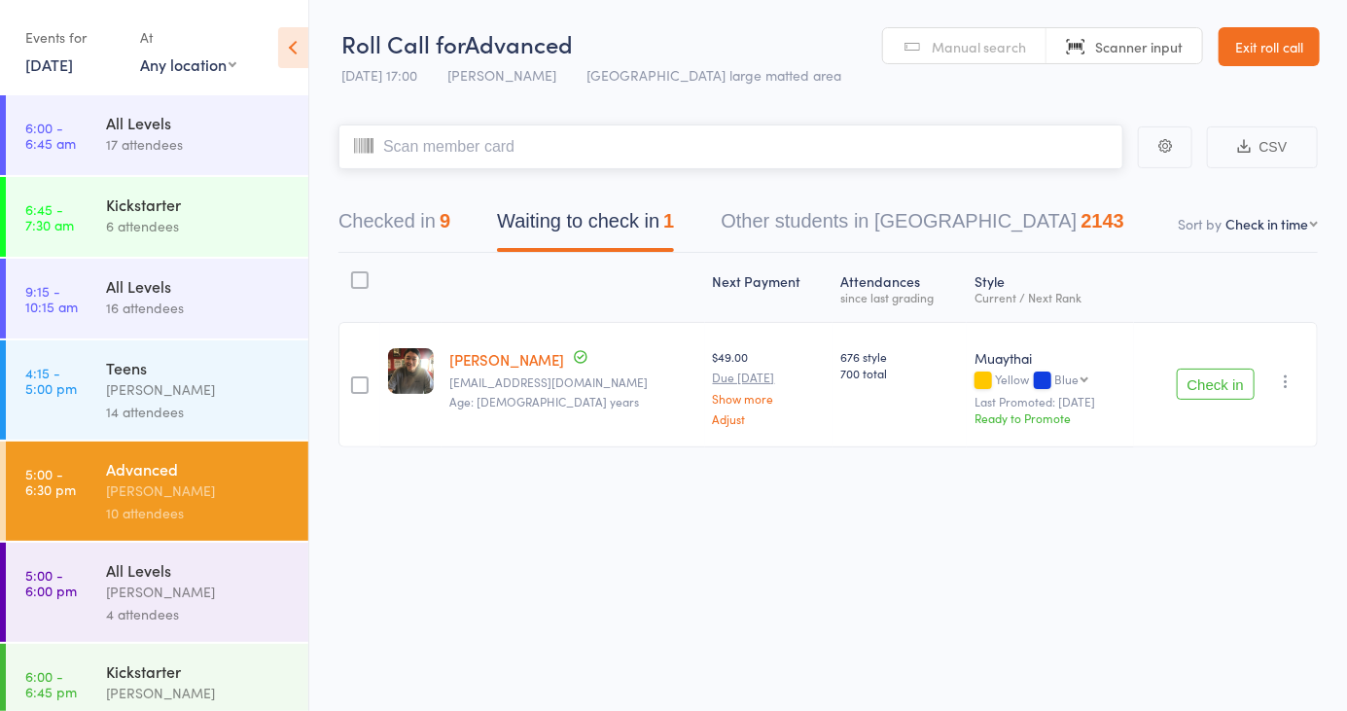
click at [417, 226] on button "Checked in 9" at bounding box center [394, 226] width 112 height 52
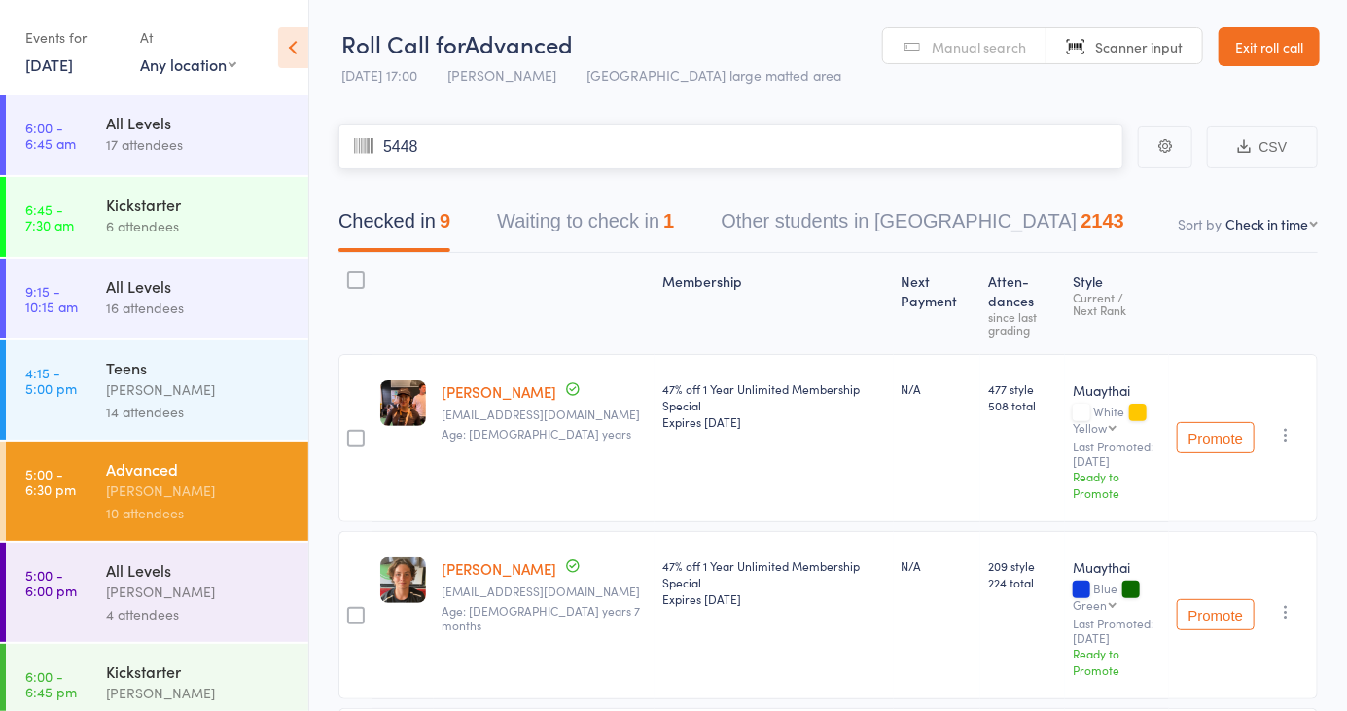
type input "5448"
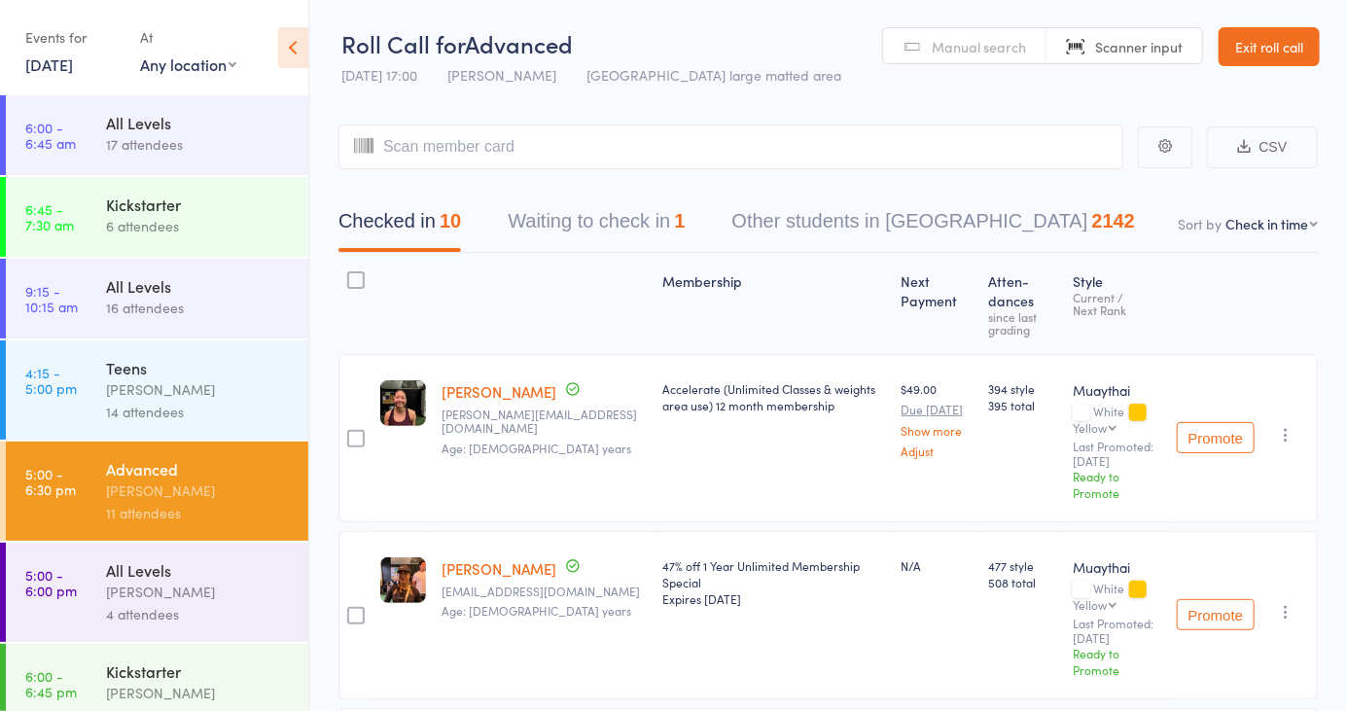
click at [1010, 59] on link "Manual search" at bounding box center [964, 46] width 163 height 37
click at [397, 423] on img at bounding box center [403, 403] width 46 height 46
click at [586, 142] on input "An" at bounding box center [730, 146] width 785 height 45
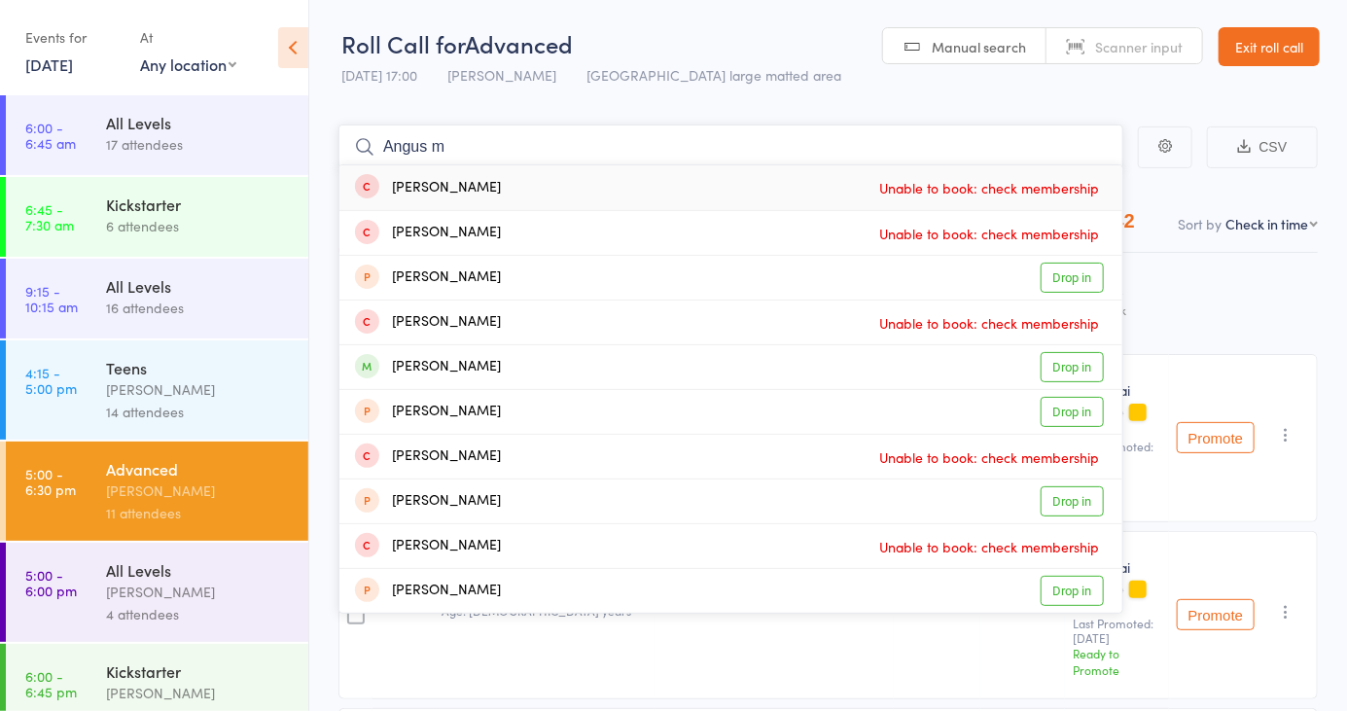
type input "Angus mc"
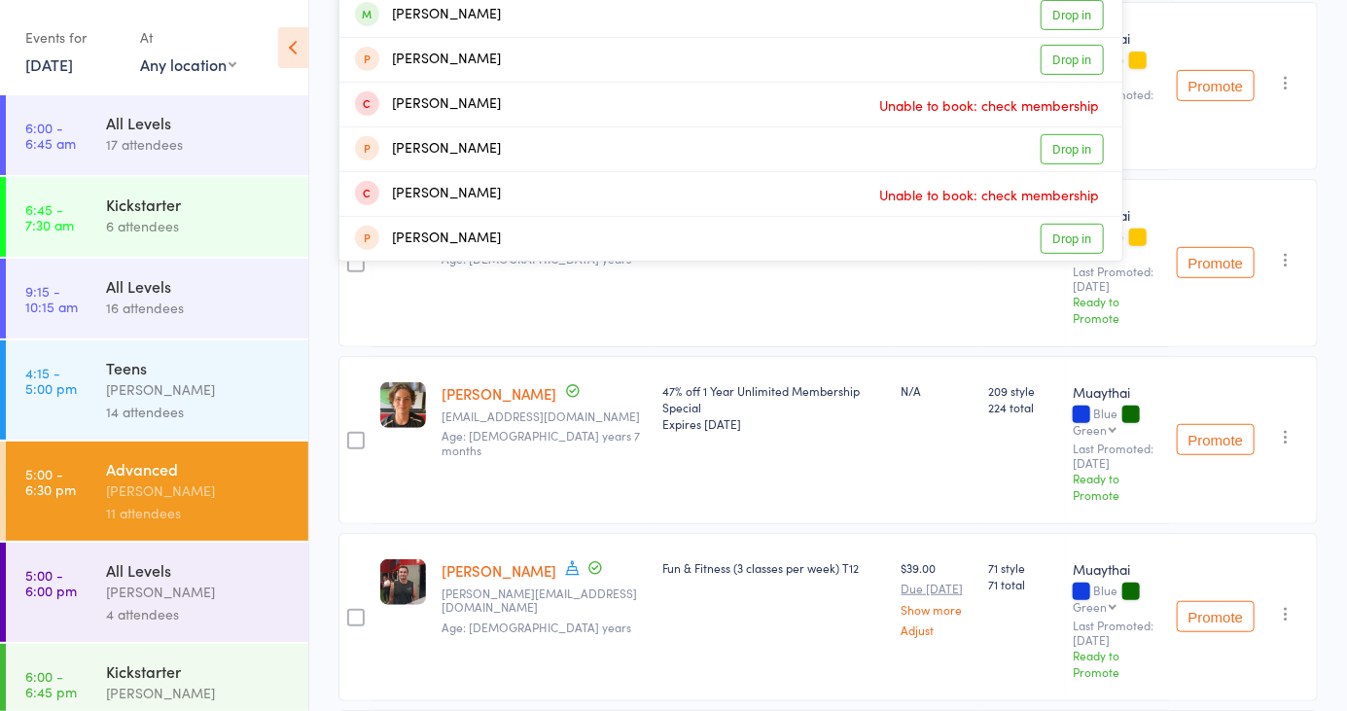
scroll to position [357, 0]
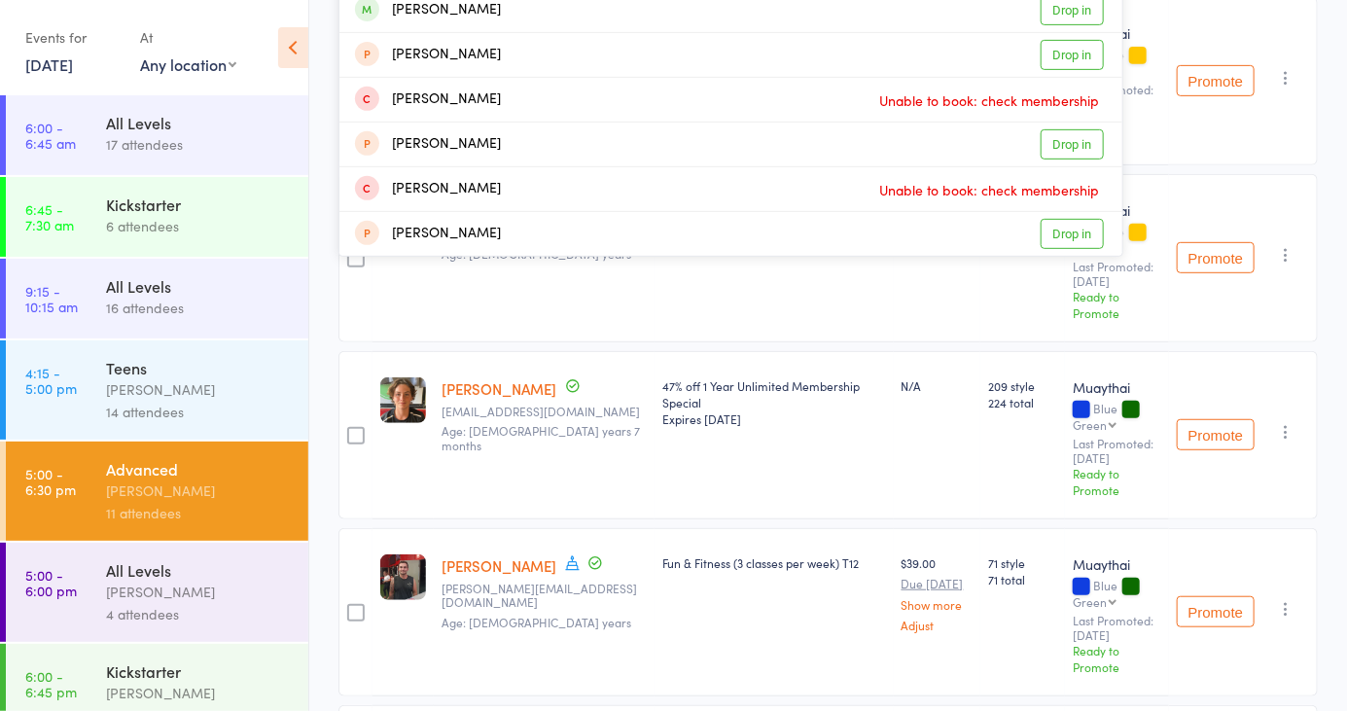
type input "Angus m"
click at [1081, 20] on link "Drop in" at bounding box center [1071, 10] width 63 height 30
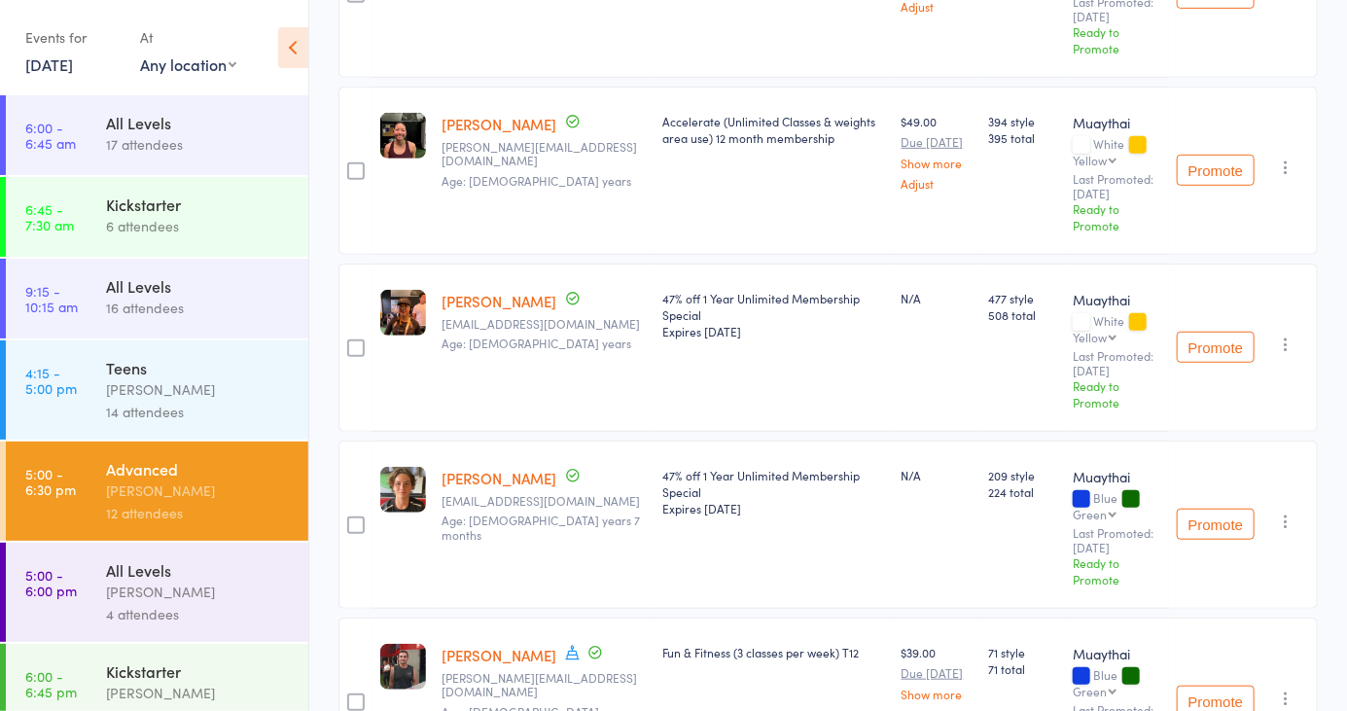
scroll to position [0, 0]
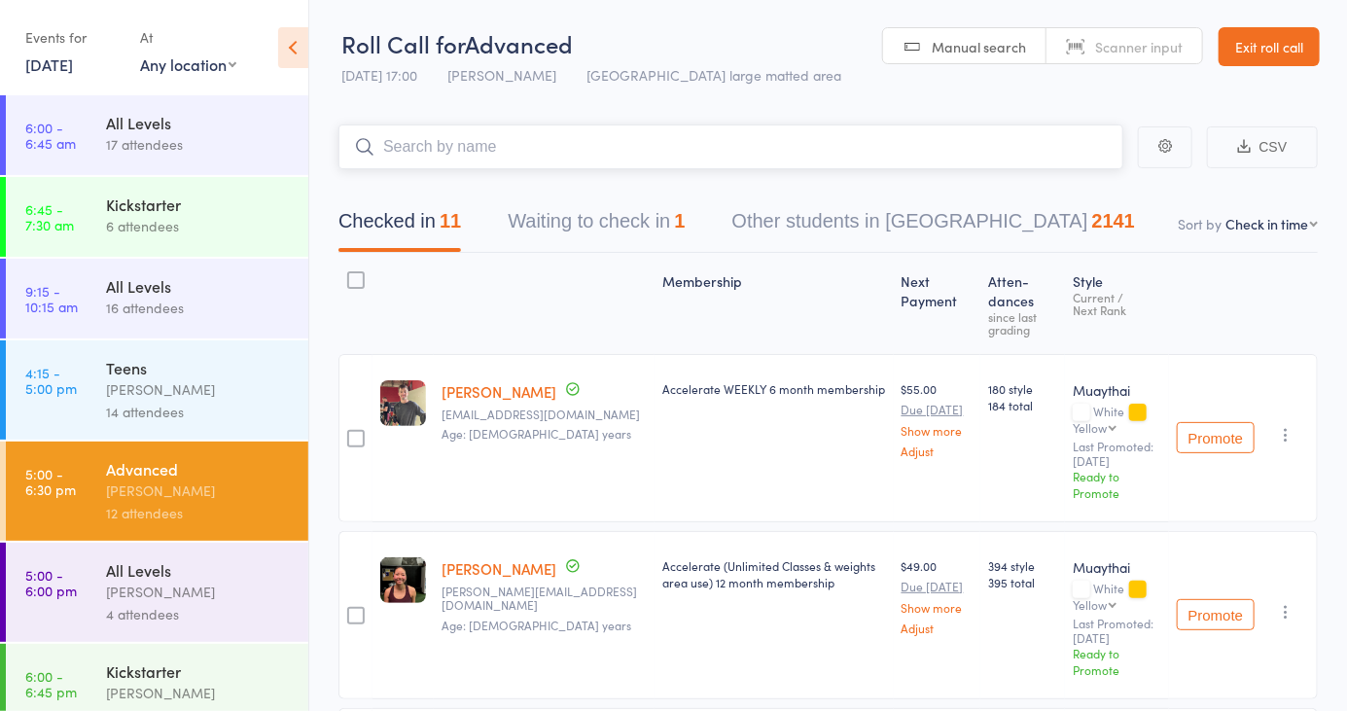
click at [640, 234] on button "Waiting to check in 1" at bounding box center [596, 226] width 177 height 52
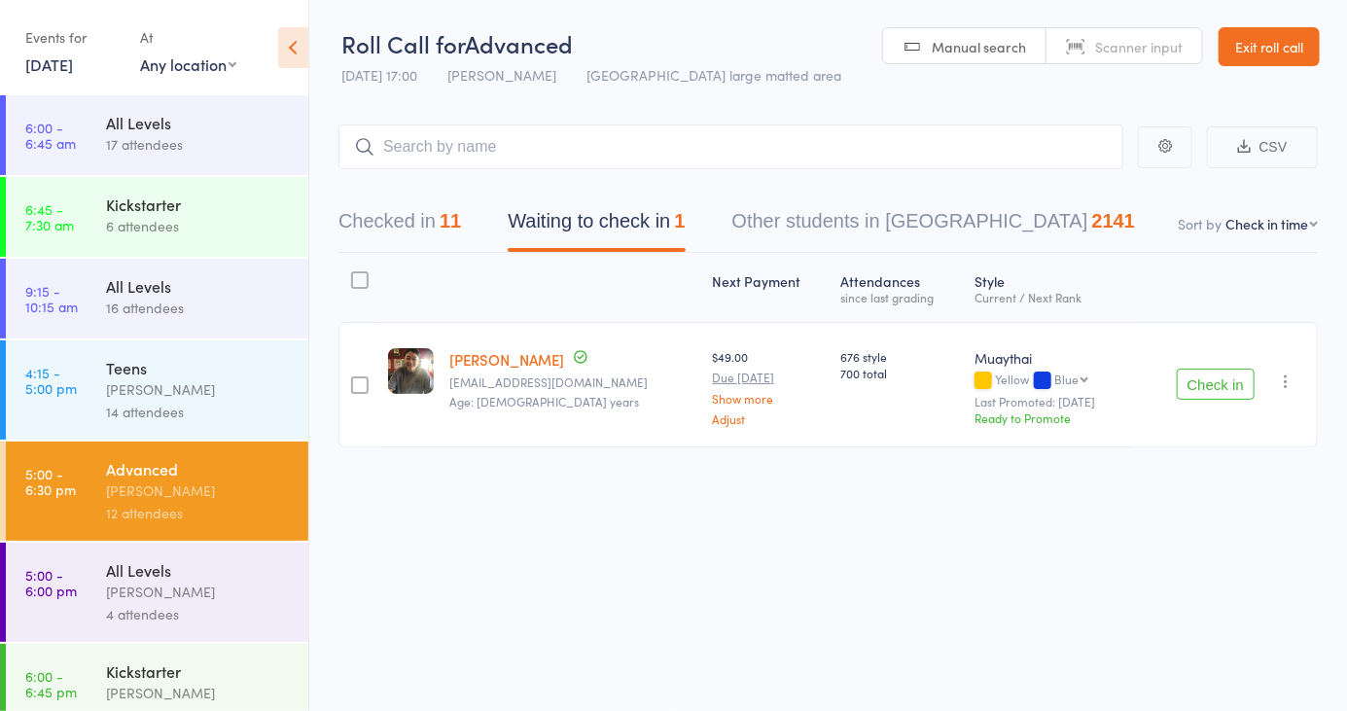
click at [1227, 396] on button "Check in" at bounding box center [1216, 384] width 78 height 31
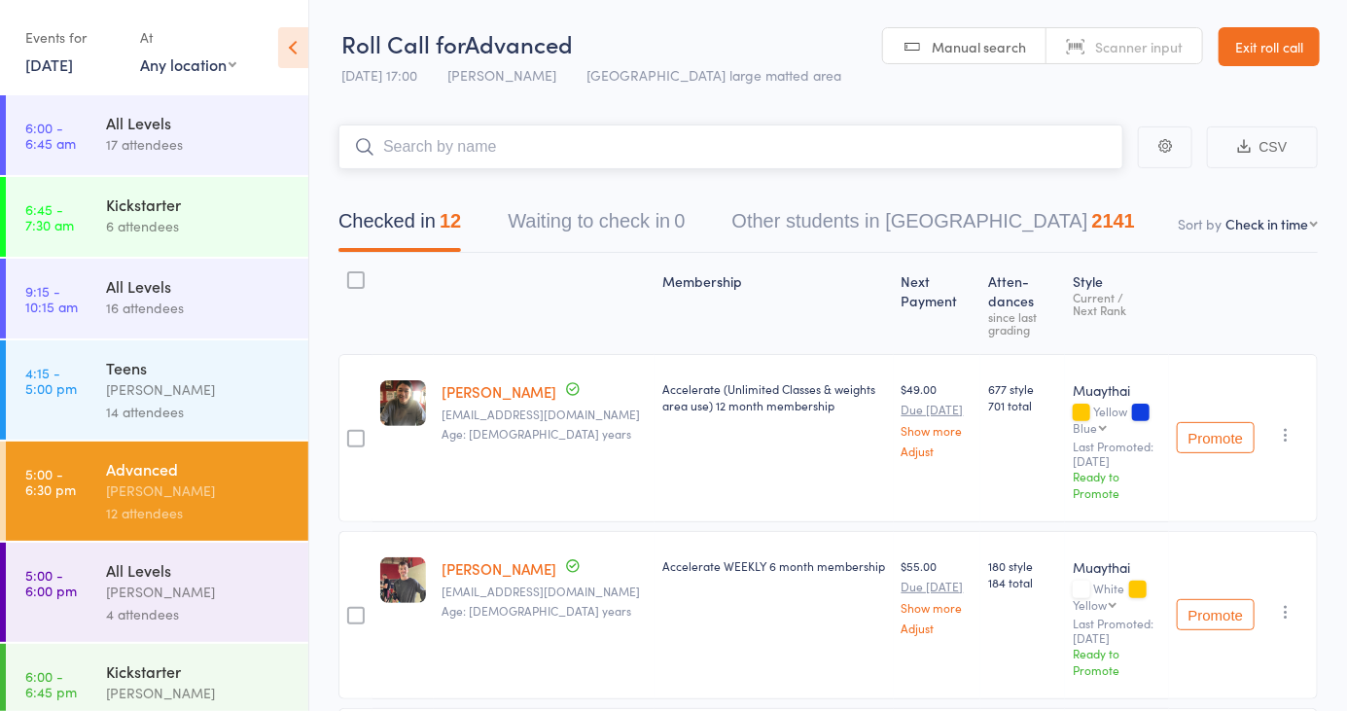
click at [619, 150] on input "search" at bounding box center [730, 146] width 785 height 45
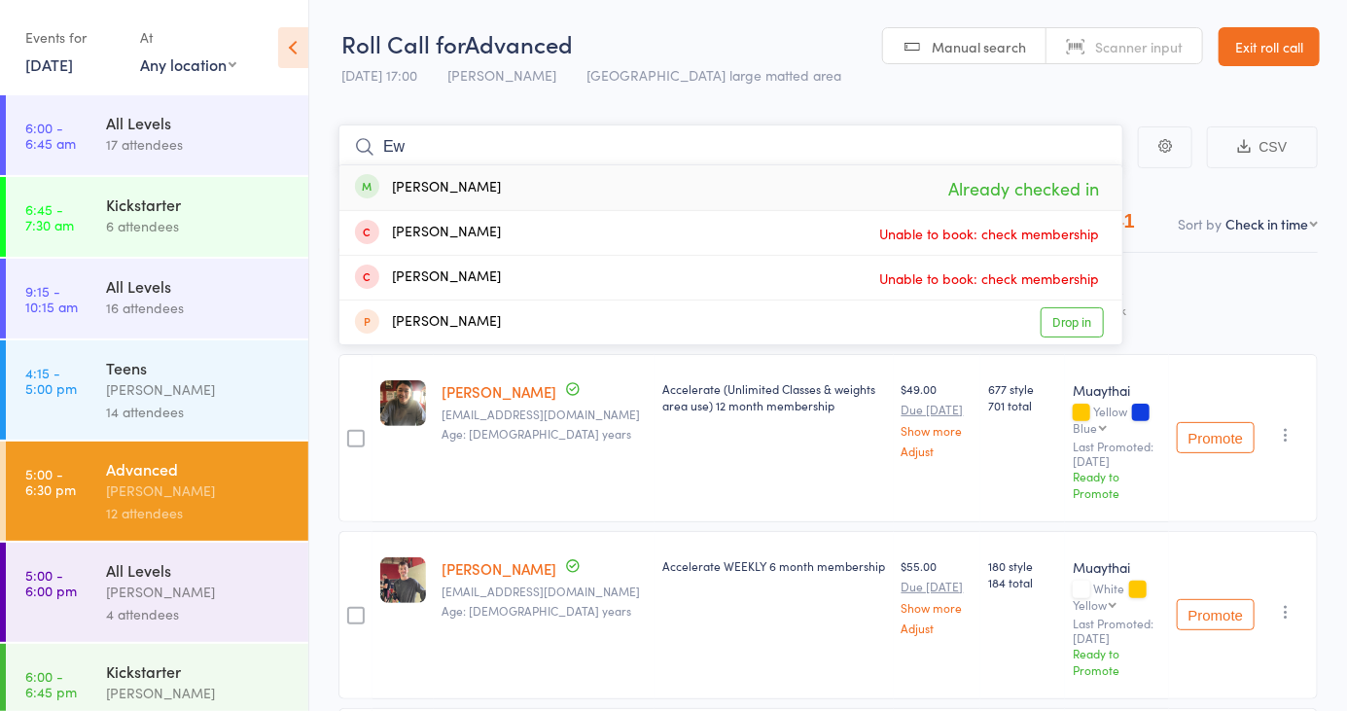
type input "E"
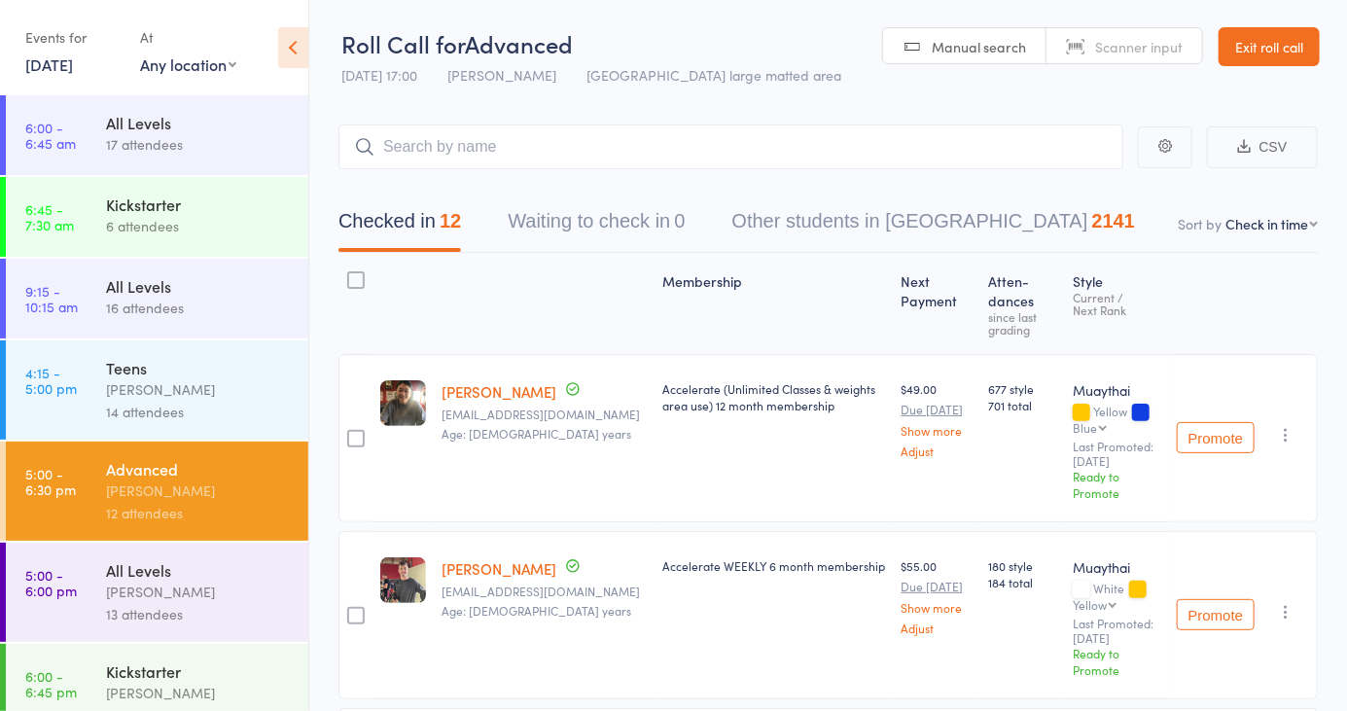
click at [547, 140] on input "search" at bounding box center [730, 146] width 785 height 45
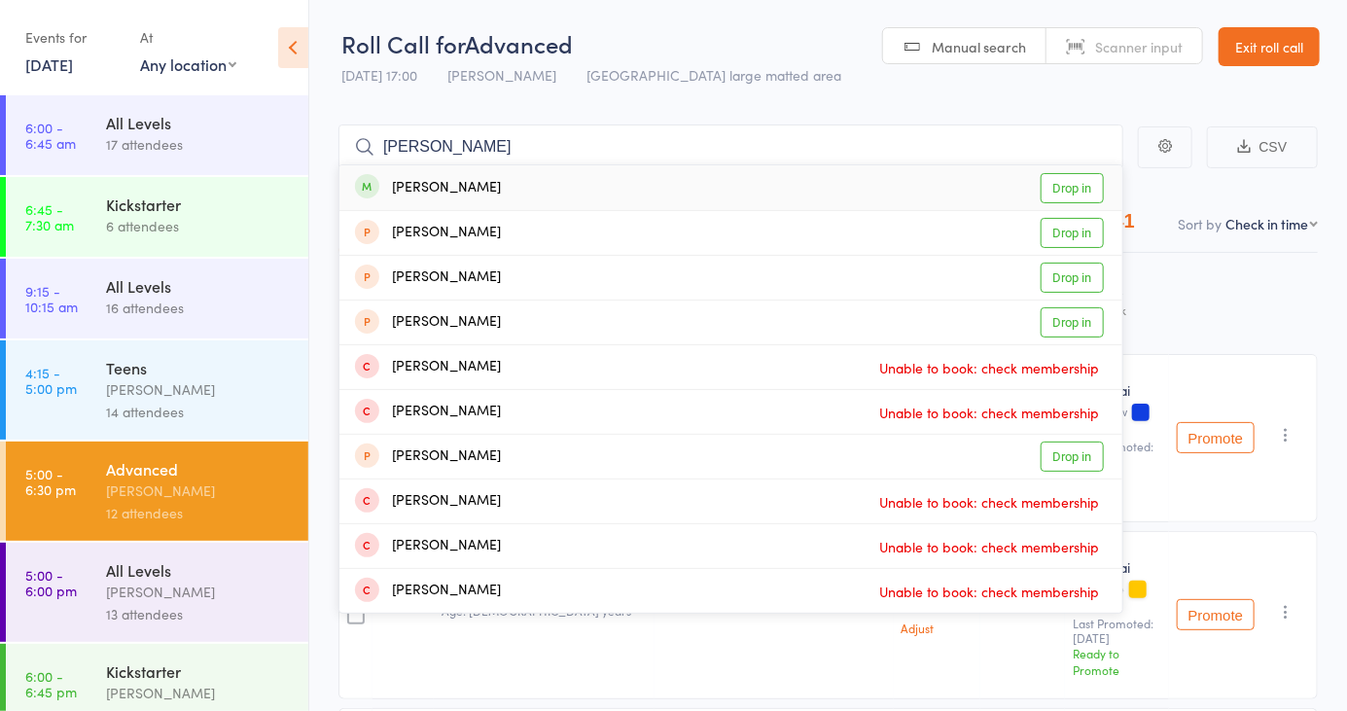
type input "Ron shar"
click at [1076, 195] on link "Drop in" at bounding box center [1071, 188] width 63 height 30
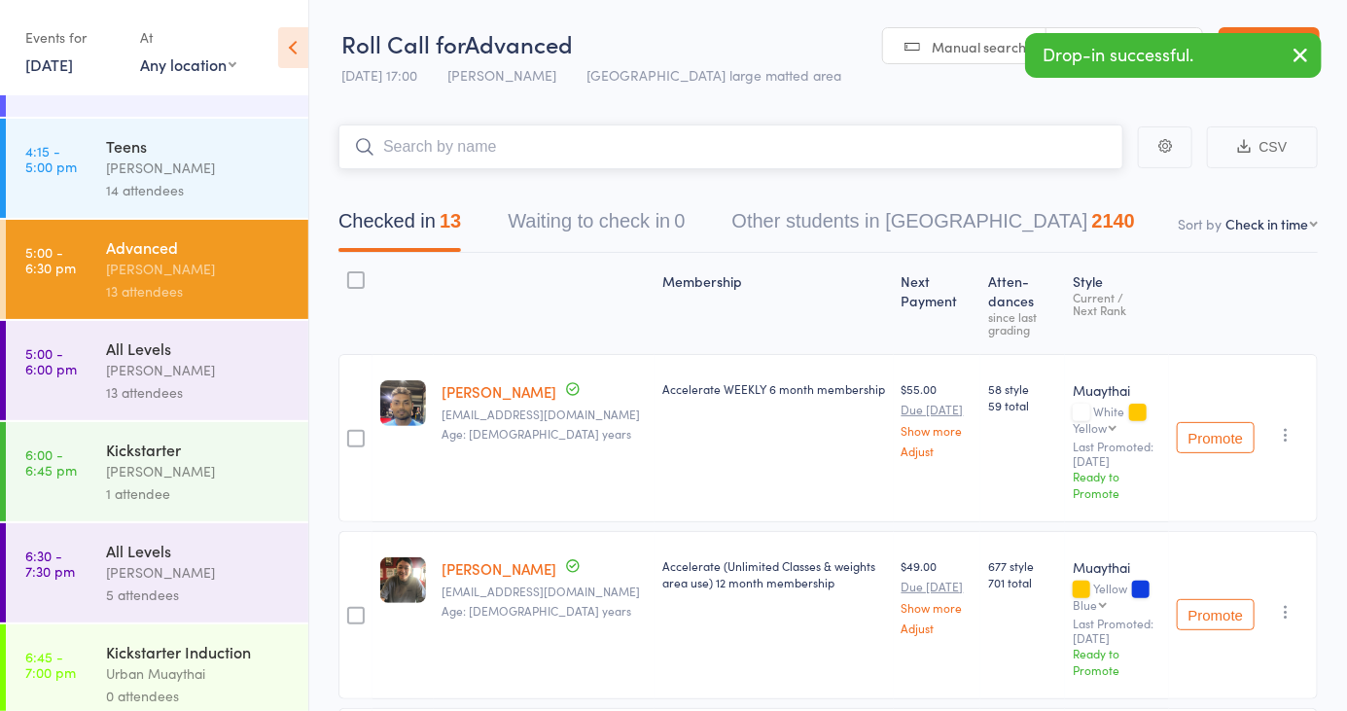
scroll to position [224, 0]
click at [156, 496] on div "1 attendee" at bounding box center [199, 491] width 186 height 22
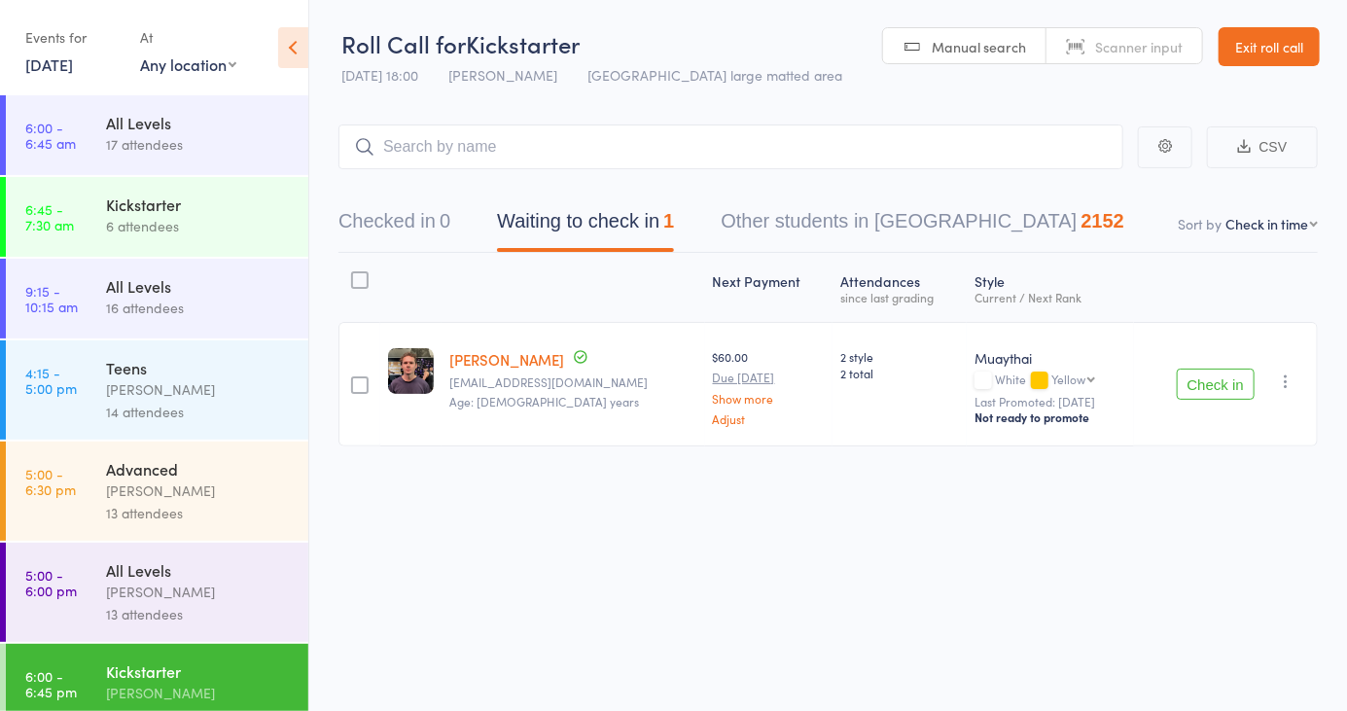
click at [390, 200] on button "Checked in 0" at bounding box center [394, 226] width 112 height 52
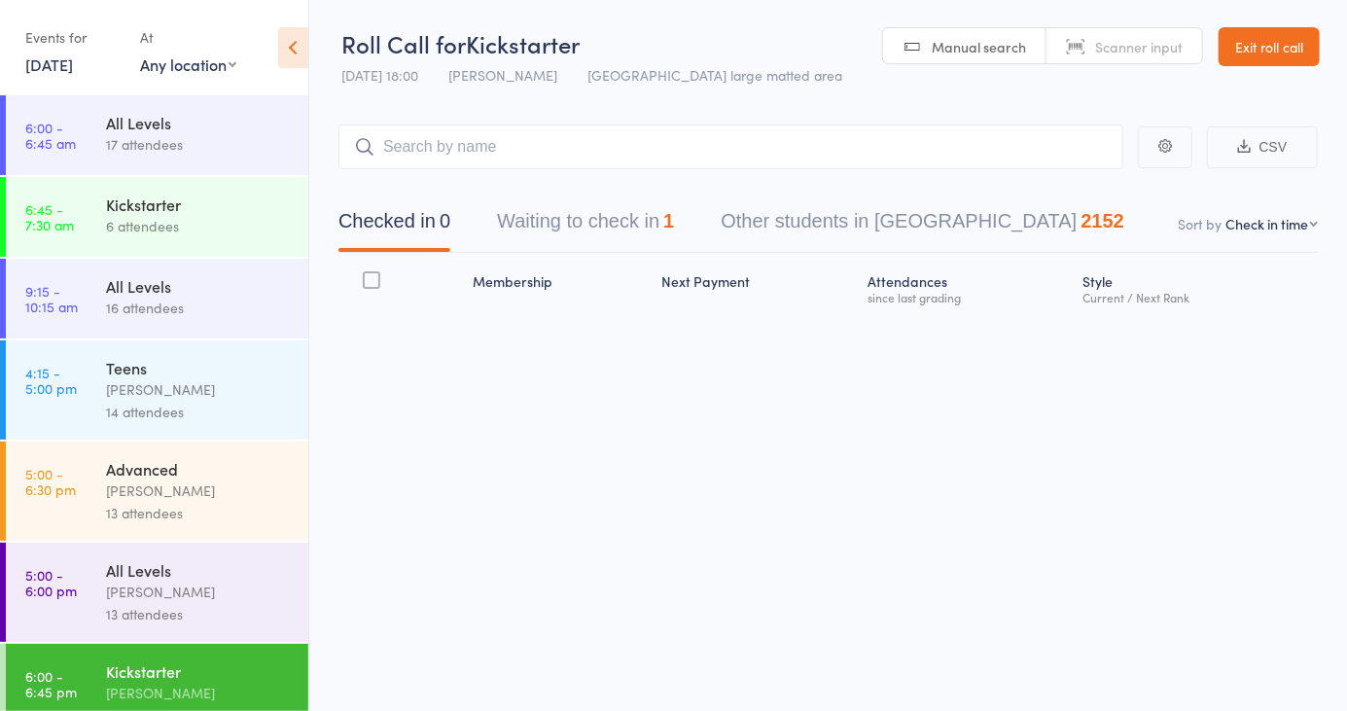
click at [1005, 51] on span "Manual search" at bounding box center [979, 46] width 94 height 19
